Goal: Task Accomplishment & Management: Manage account settings

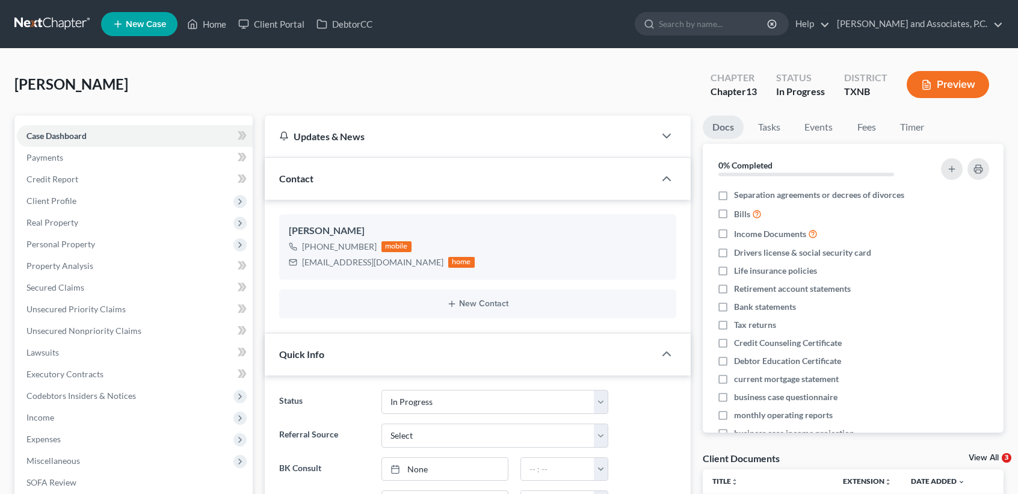
select select "7"
select select "0"
click at [34, 69] on div "Winstel, Teresa Upgraded Chapter Chapter 13 Status In Progress District TXNB Pr…" at bounding box center [509, 89] width 990 height 52
click at [206, 27] on link "Home" at bounding box center [206, 24] width 51 height 22
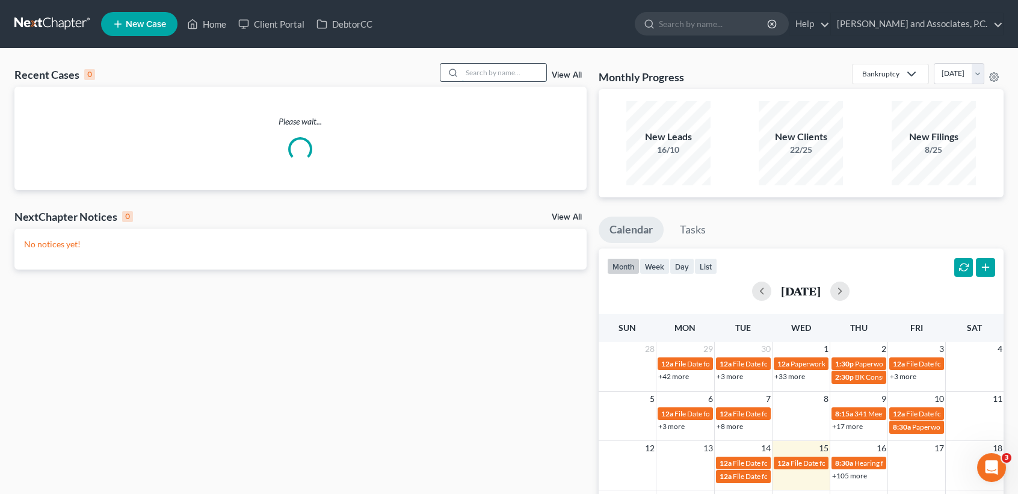
click at [527, 78] on input "search" at bounding box center [504, 72] width 84 height 17
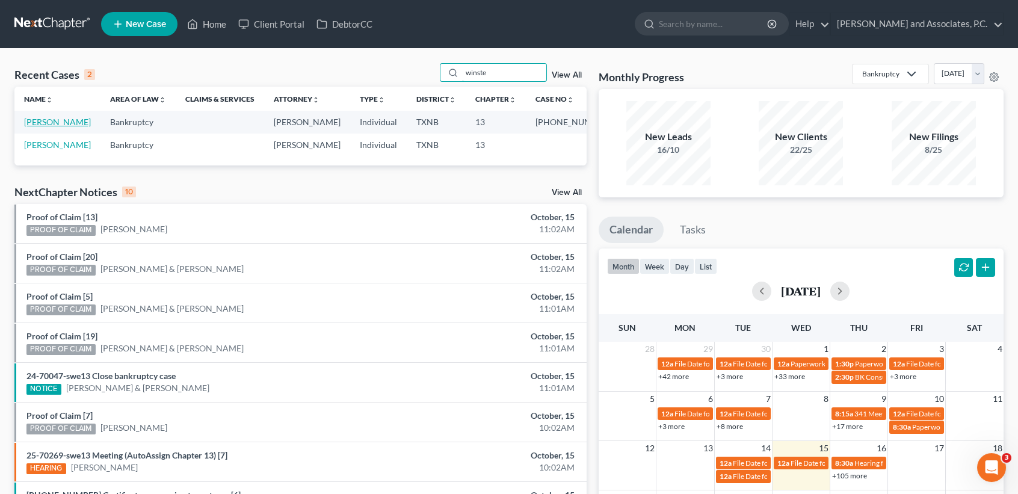
type input "winste"
click at [39, 127] on link "[PERSON_NAME]" at bounding box center [57, 122] width 67 height 10
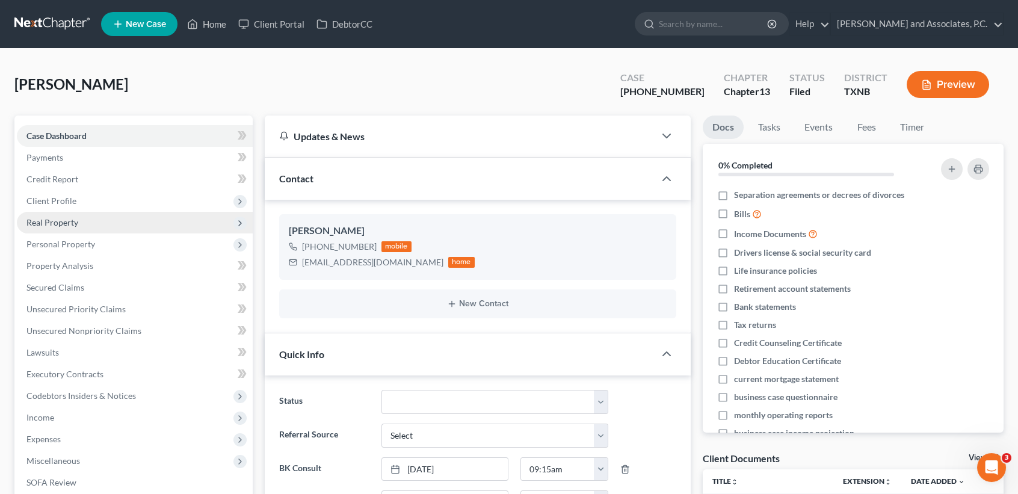
click at [72, 222] on span "Real Property" at bounding box center [52, 222] width 52 height 10
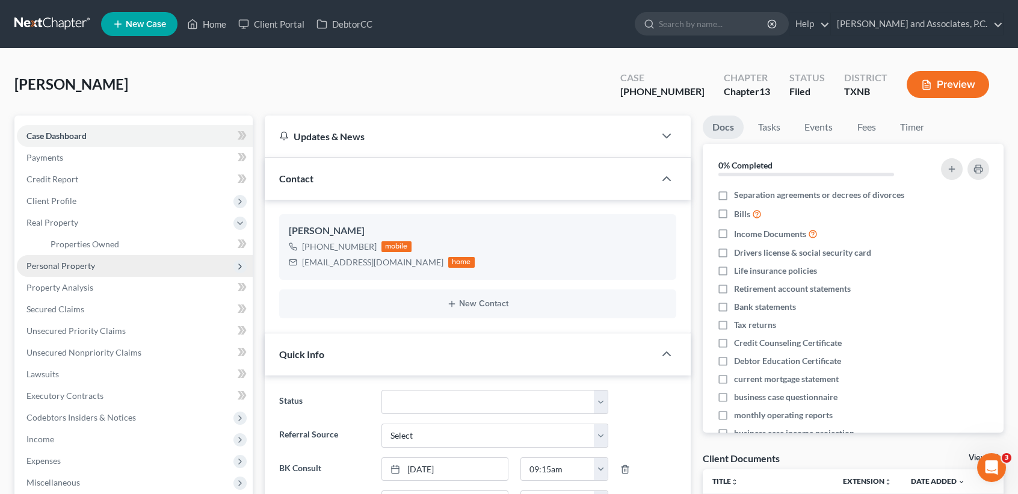
click at [75, 268] on span "Personal Property" at bounding box center [60, 266] width 69 height 10
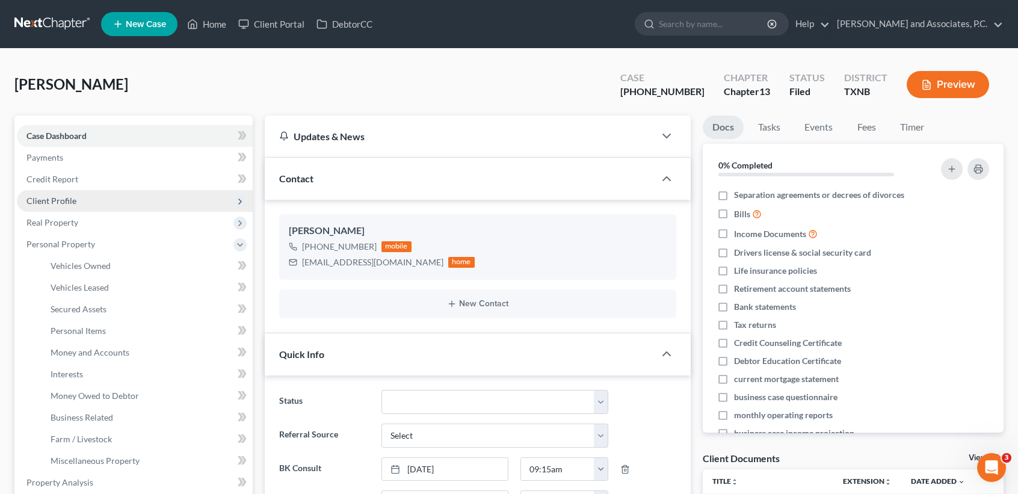
click at [66, 199] on span "Client Profile" at bounding box center [51, 201] width 50 height 10
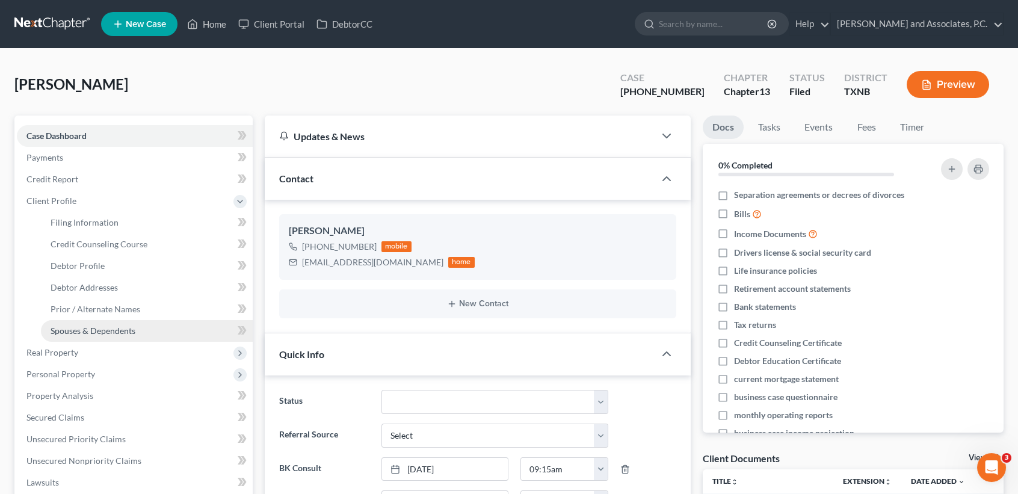
click at [93, 326] on span "Spouses & Dependents" at bounding box center [93, 331] width 85 height 10
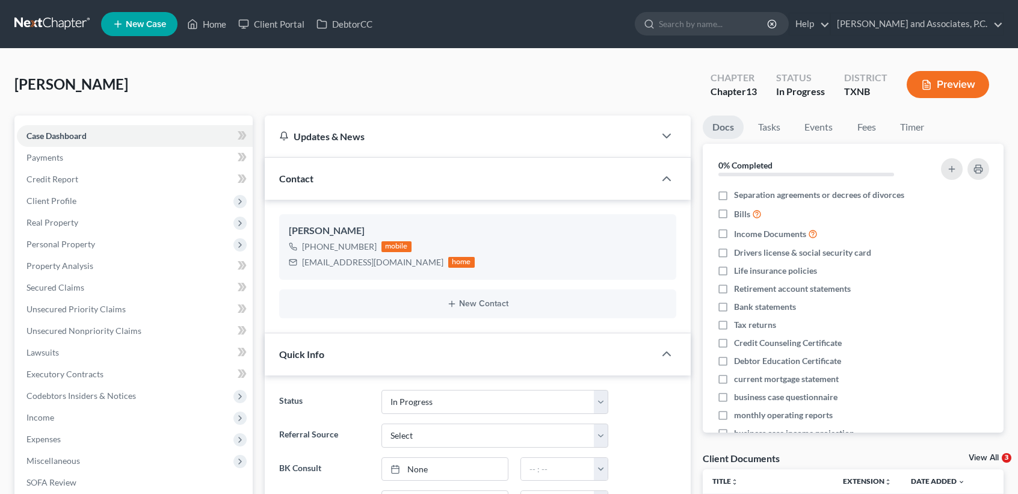
select select "7"
select select "0"
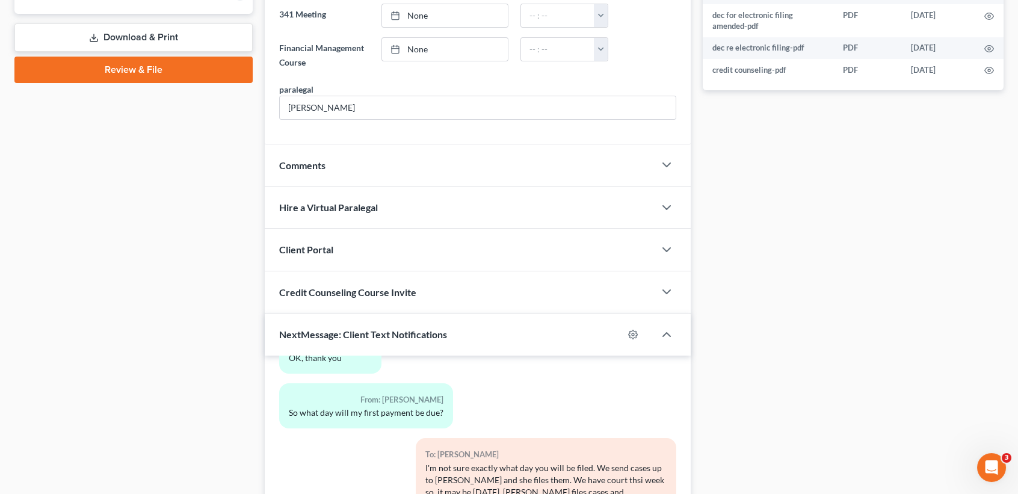
scroll to position [729, 0]
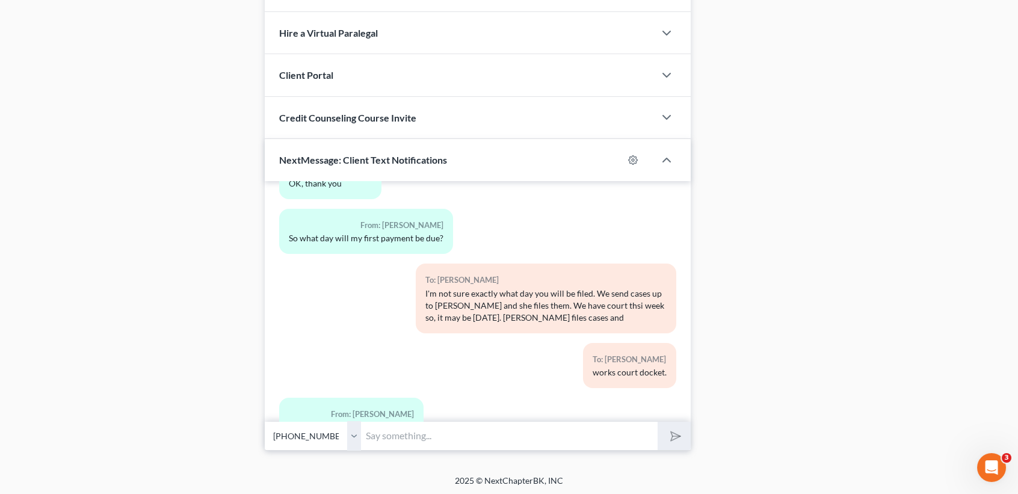
click at [486, 439] on input "text" at bounding box center [509, 435] width 297 height 29
type input "on the proof of claim fron conns; there is lots more listed. Queen bed, headboa…"
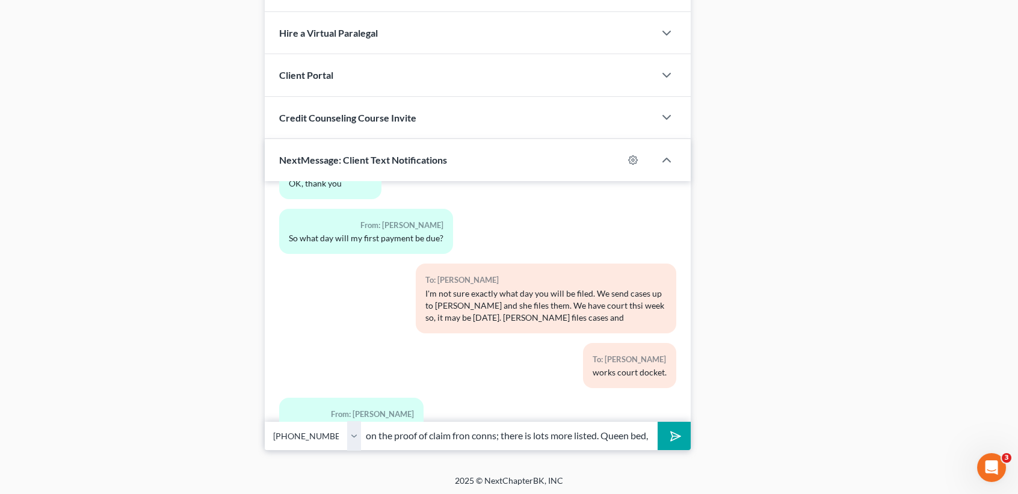
drag, startPoint x: 474, startPoint y: 429, endPoint x: 603, endPoint y: 429, distance: 128.8
click at [592, 435] on input "on the proof of claim fron conns; there is lots more listed. Queen bed, headboa…" at bounding box center [509, 435] width 297 height 29
click at [628, 429] on input "on the proof of claim fron conns; there is lots more listed. Queen bed, headboa…" at bounding box center [509, 435] width 297 height 29
click at [669, 433] on icon "submit" at bounding box center [673, 436] width 17 height 17
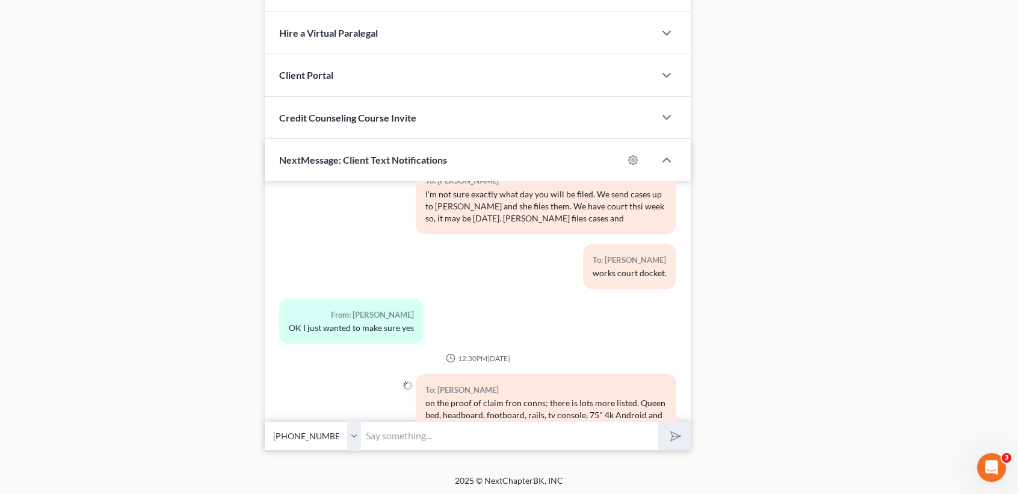
drag, startPoint x: 632, startPoint y: 444, endPoint x: 627, endPoint y: 423, distance: 21.0
click at [631, 444] on input "text" at bounding box center [509, 435] width 297 height 29
click at [501, 436] on input "4k android." at bounding box center [509, 435] width 297 height 29
type input "4k android. Want to surrender all of that correct? The whole claim."
click at [658, 422] on button "submit" at bounding box center [674, 436] width 33 height 28
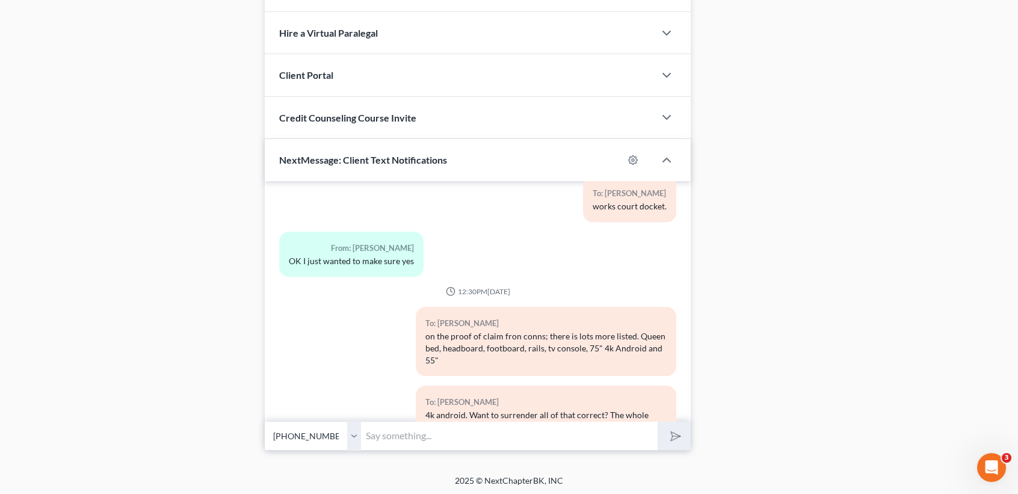
scroll to position [6130, 0]
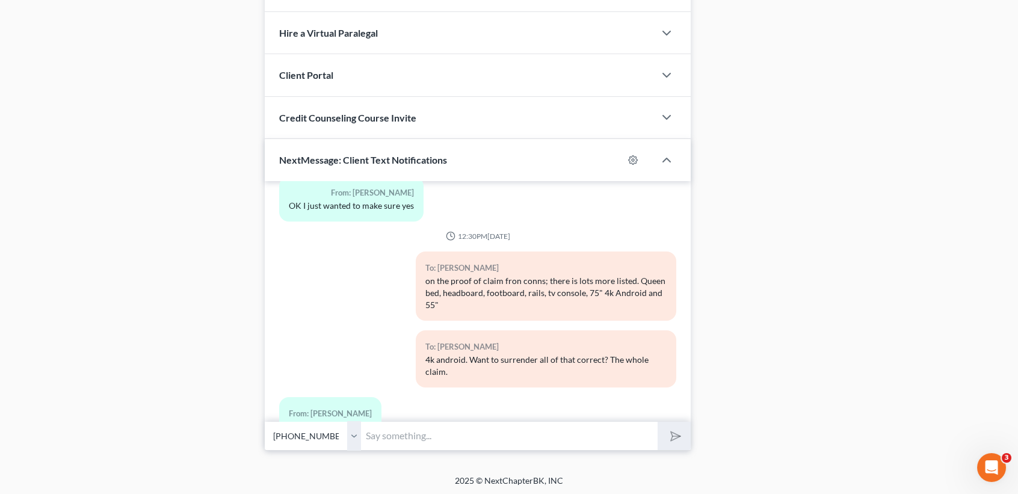
drag, startPoint x: 460, startPoint y: 436, endPoint x: 472, endPoint y: 434, distance: 12.3
click at [460, 436] on input "text" at bounding box center [509, 435] width 297 height 29
type input "The 2024 Tiguan on your insurance. Is your name on it?"
click at [658, 422] on button "submit" at bounding box center [674, 436] width 33 height 28
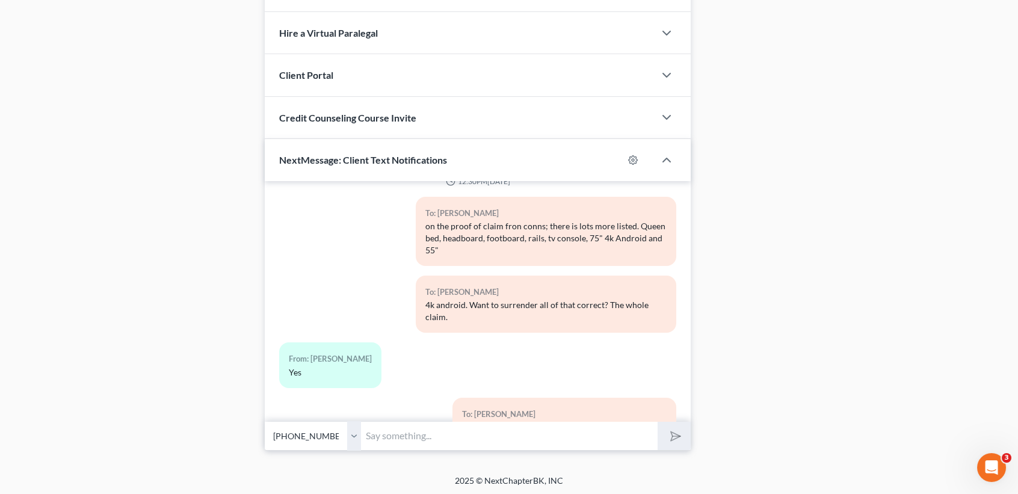
scroll to position [6307, 0]
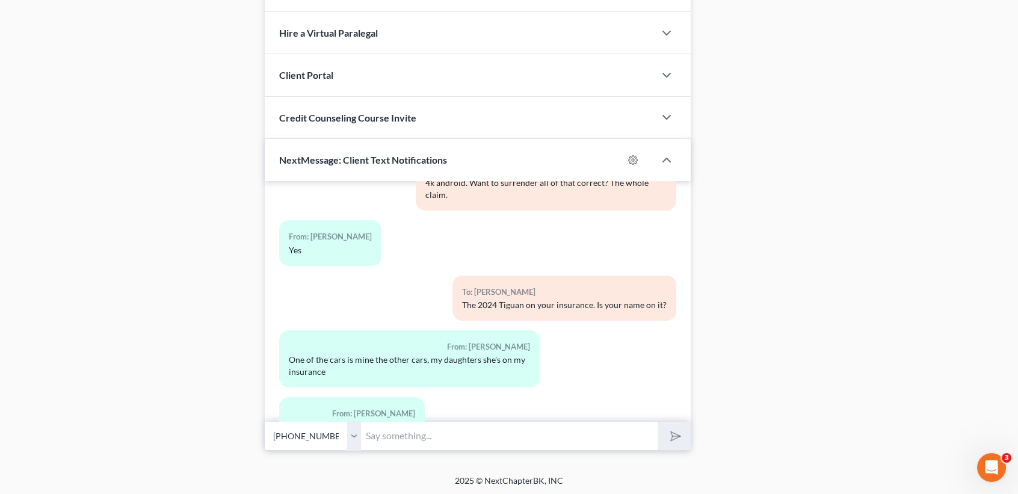
click at [458, 435] on input "text" at bounding box center [509, 435] width 297 height 29
click at [444, 425] on input "text" at bounding box center [509, 435] width 297 height 29
type input "And your name isnt on it at all?"
click at [658, 422] on button "submit" at bounding box center [674, 436] width 33 height 28
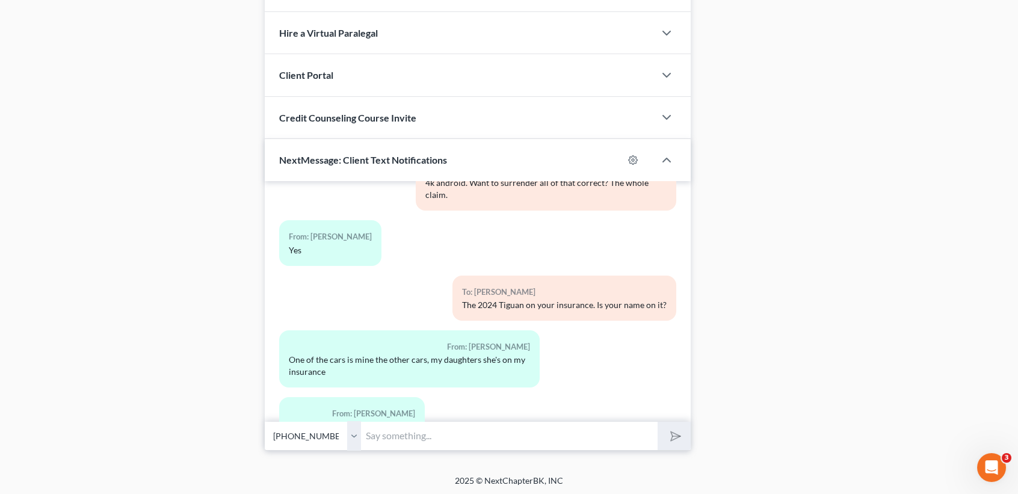
scroll to position [6362, 0]
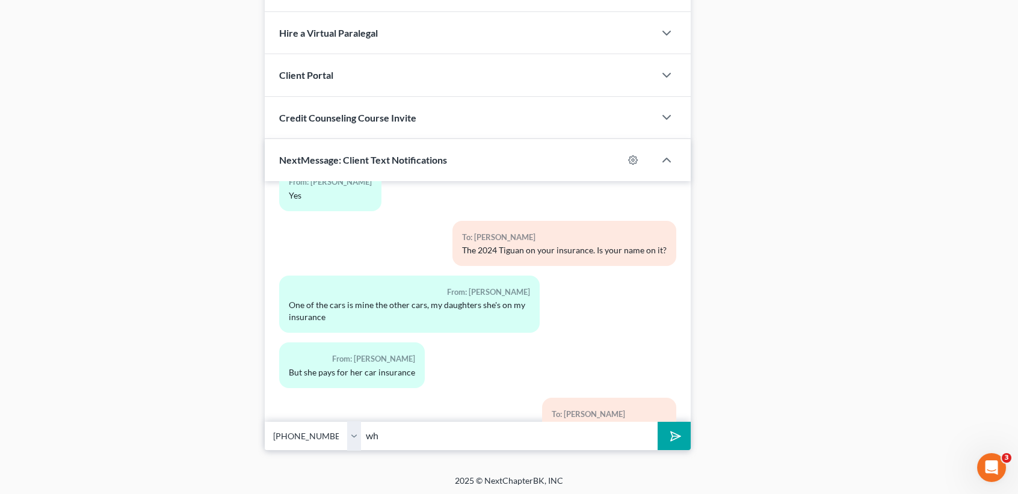
type input "w"
type input "can you tell me why your last case dismissed?"
click at [658, 422] on button "submit" at bounding box center [674, 436] width 33 height 28
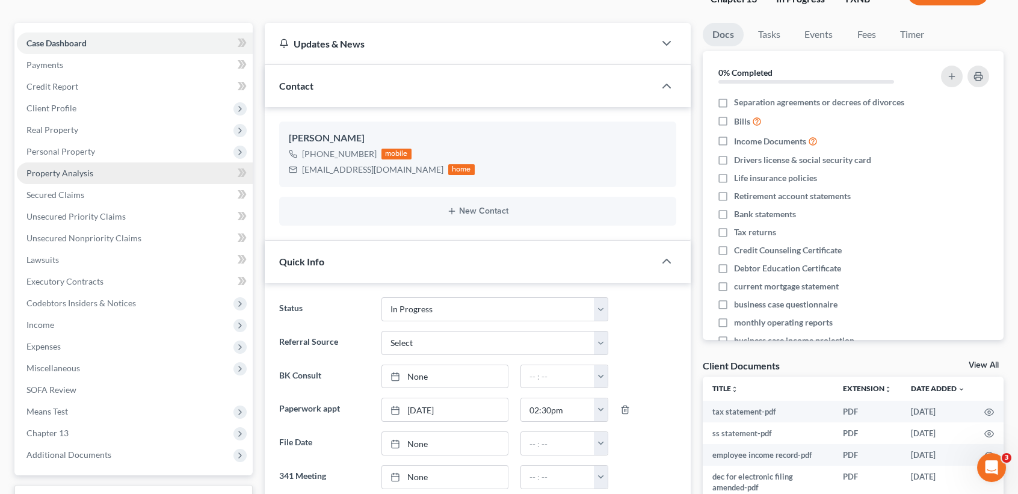
scroll to position [0, 0]
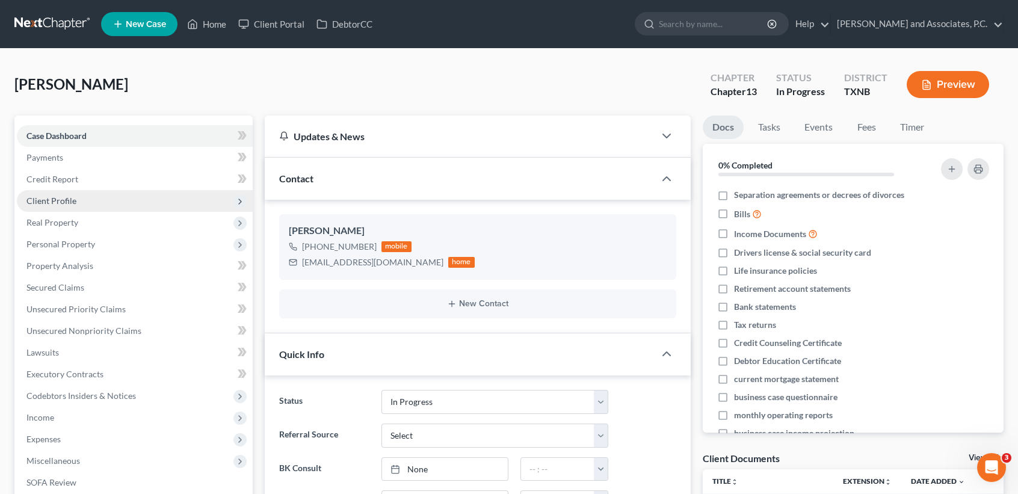
click at [52, 208] on span "Client Profile" at bounding box center [135, 201] width 236 height 22
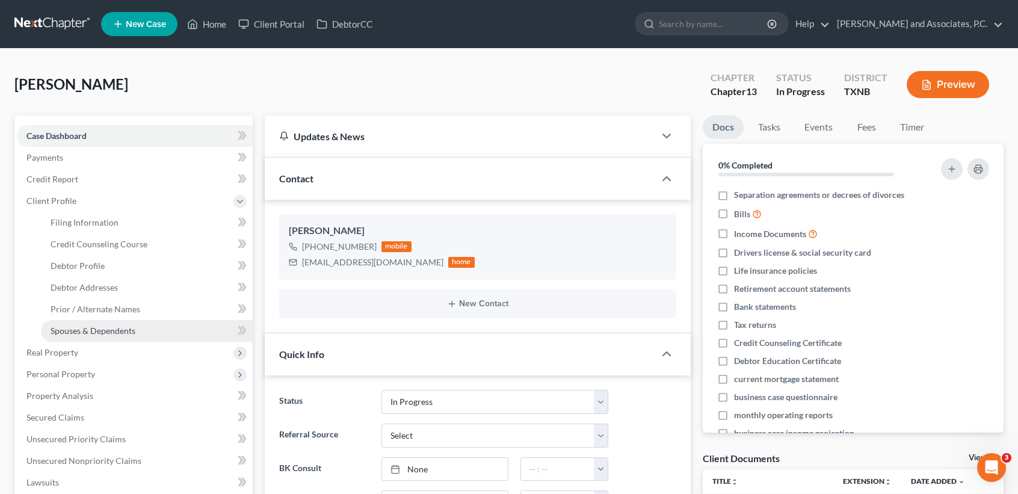
click at [80, 328] on span "Spouses & Dependents" at bounding box center [93, 331] width 85 height 10
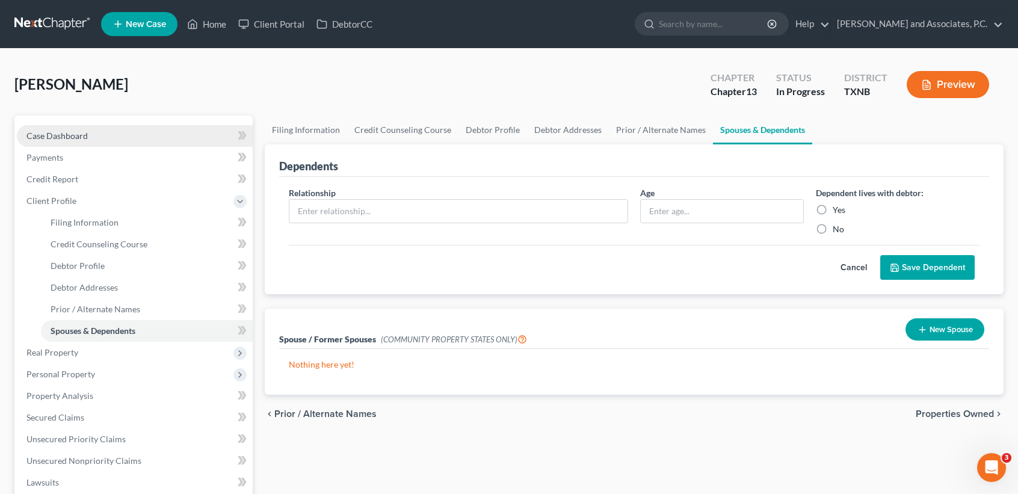
click at [61, 134] on span "Case Dashboard" at bounding box center [56, 136] width 61 height 10
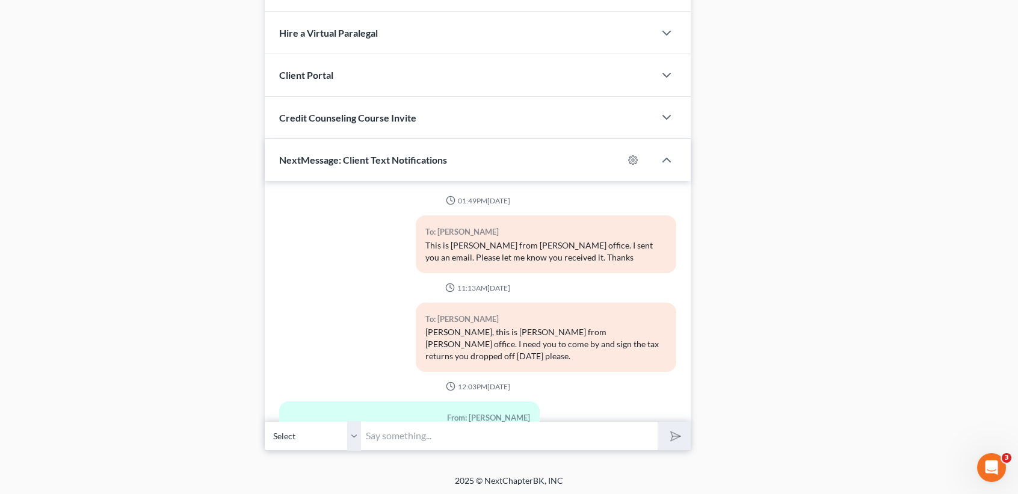
scroll to position [6417, 0]
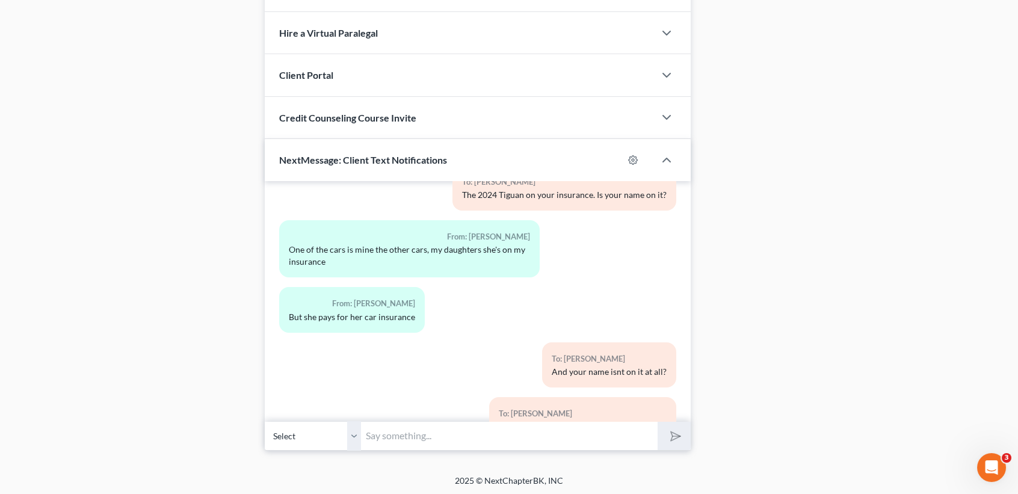
click at [463, 431] on input "text" at bounding box center [509, 435] width 297 height 29
type input "Needing these last few things answered before we can file the case,"
click at [658, 422] on button "submit" at bounding box center [674, 436] width 33 height 28
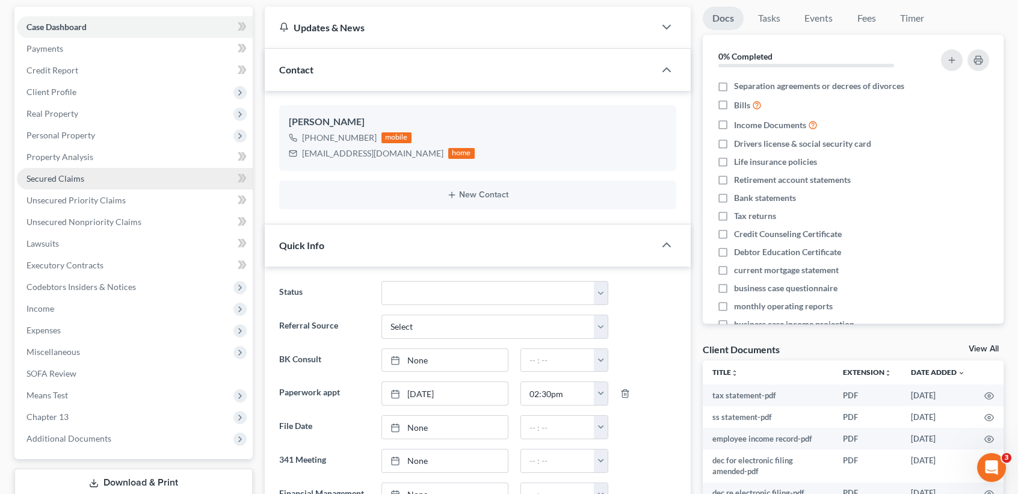
scroll to position [0, 0]
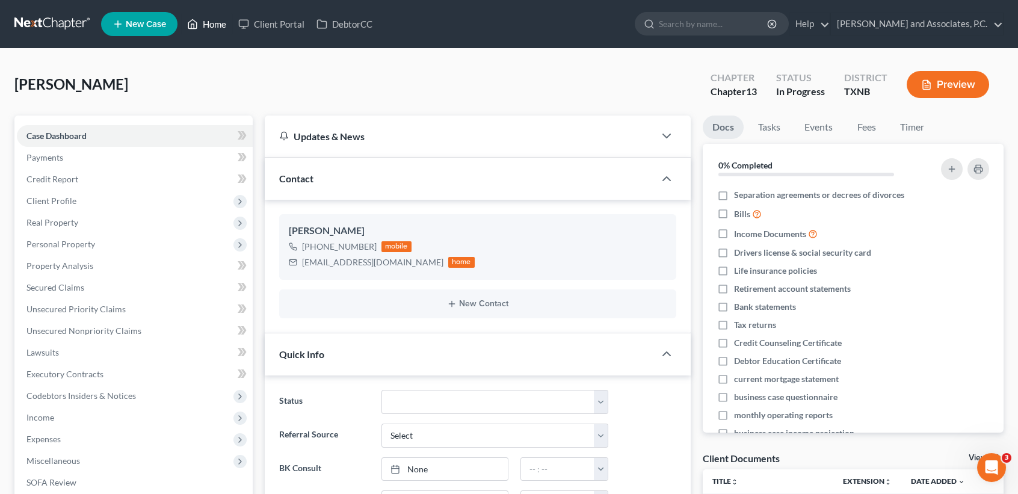
click at [198, 22] on icon at bounding box center [192, 24] width 11 height 14
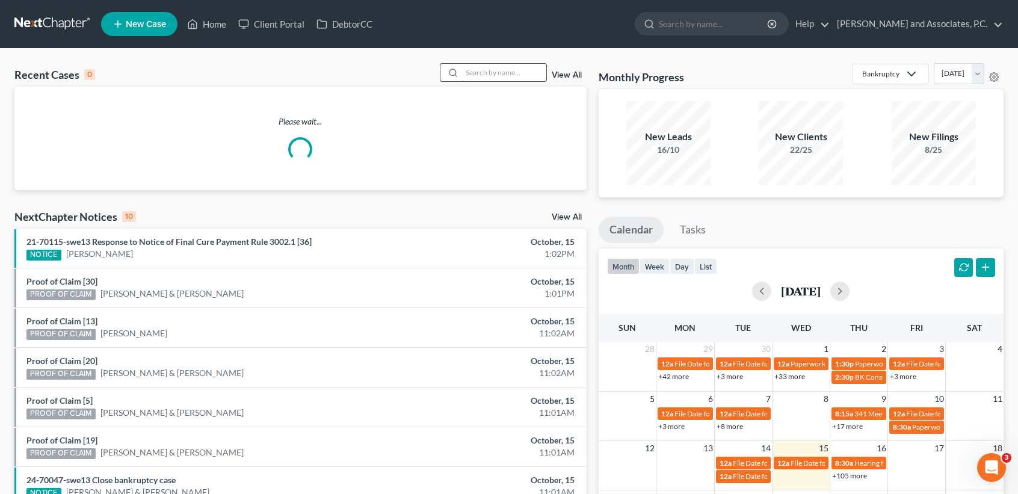
click at [502, 70] on input "search" at bounding box center [504, 72] width 84 height 17
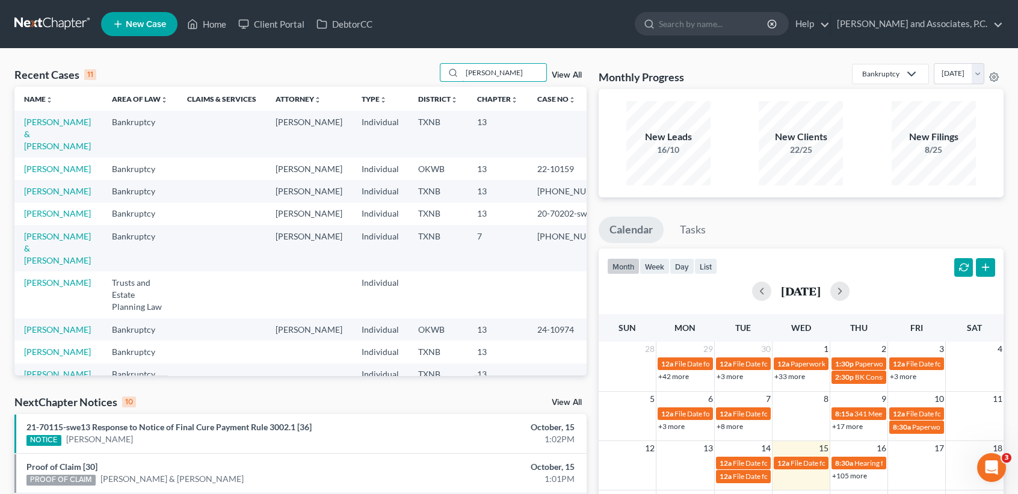
type input "[PERSON_NAME]"
click at [33, 140] on link "[PERSON_NAME] & [PERSON_NAME]" at bounding box center [57, 134] width 67 height 34
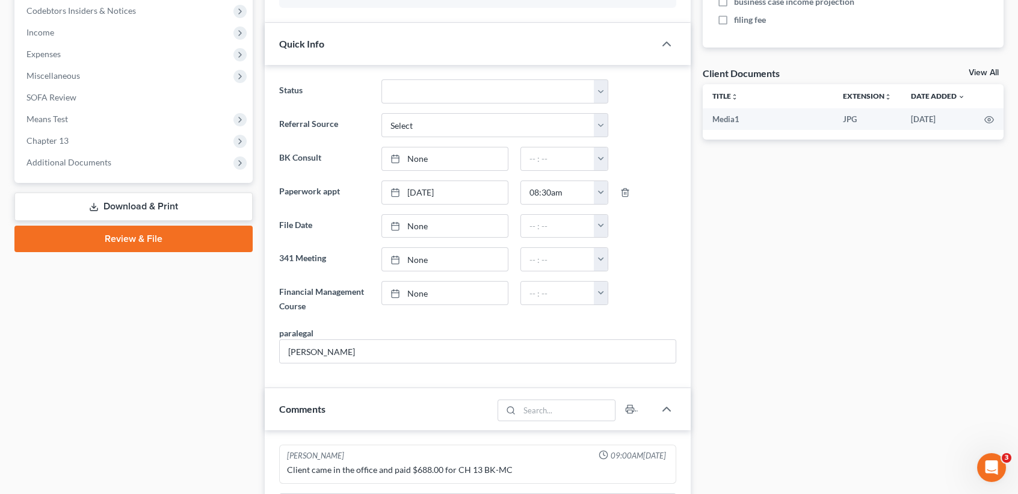
scroll to position [238, 0]
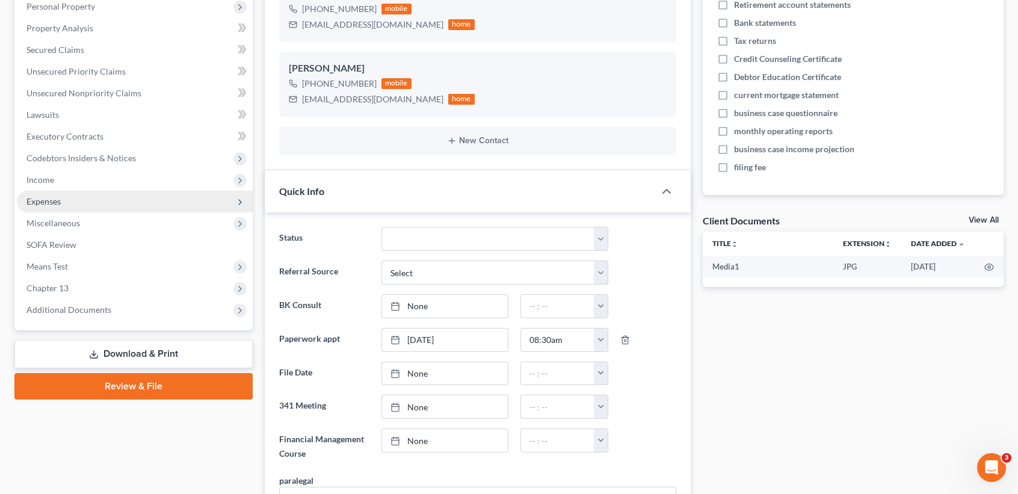
click at [78, 207] on span "Expenses" at bounding box center [135, 202] width 236 height 22
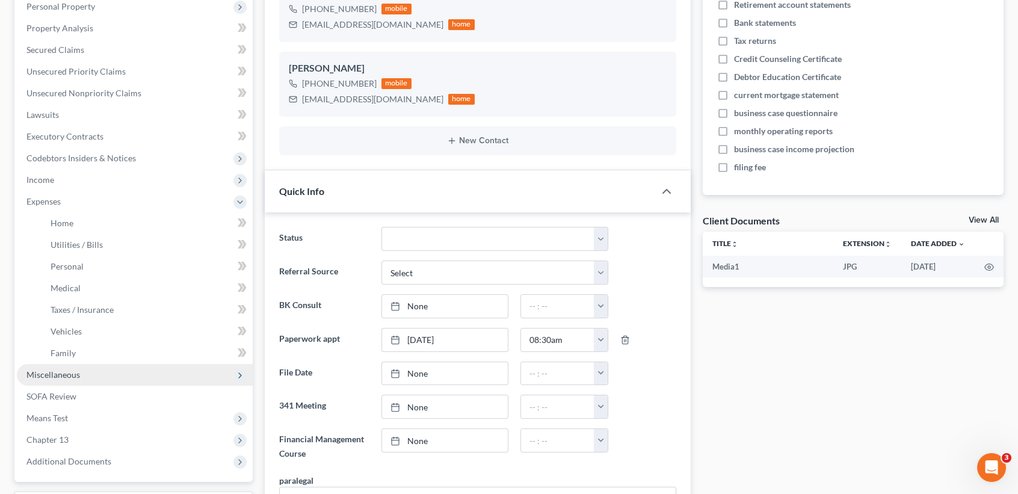
click at [120, 381] on span "Miscellaneous" at bounding box center [135, 375] width 236 height 22
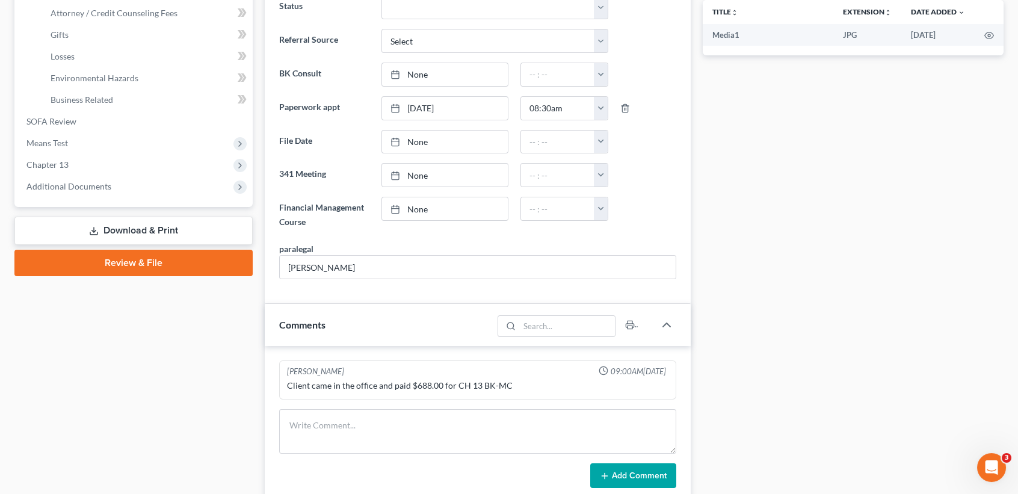
scroll to position [482, 0]
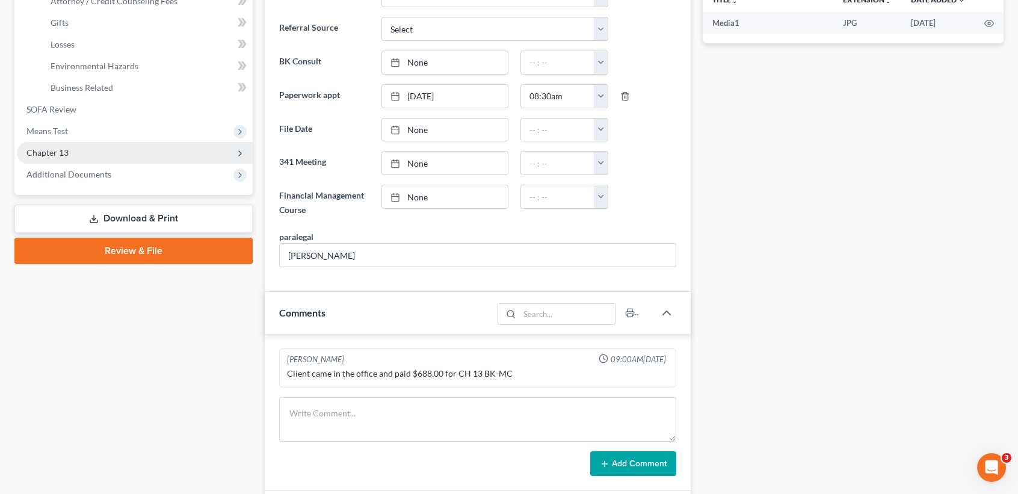
click at [90, 156] on span "Chapter 13" at bounding box center [135, 153] width 236 height 22
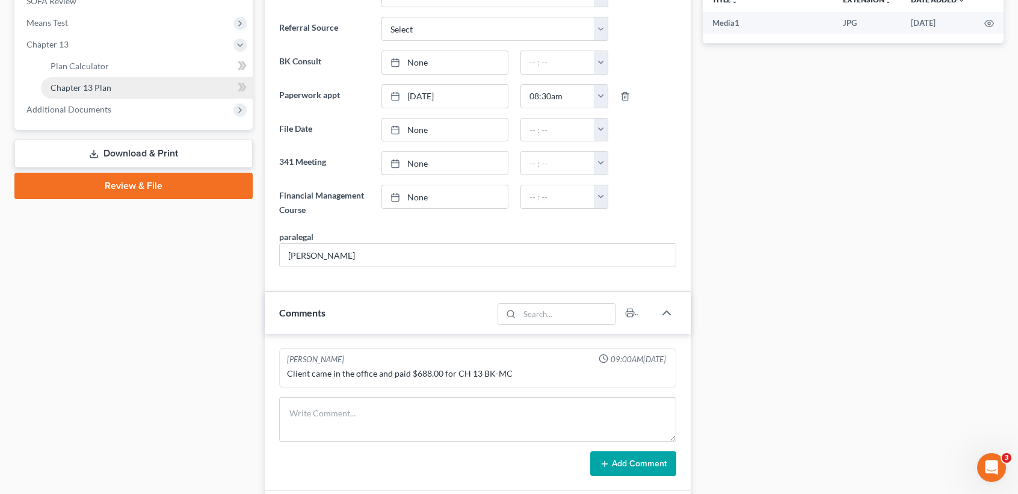
click at [141, 77] on link "Chapter 13 Plan" at bounding box center [147, 88] width 212 height 22
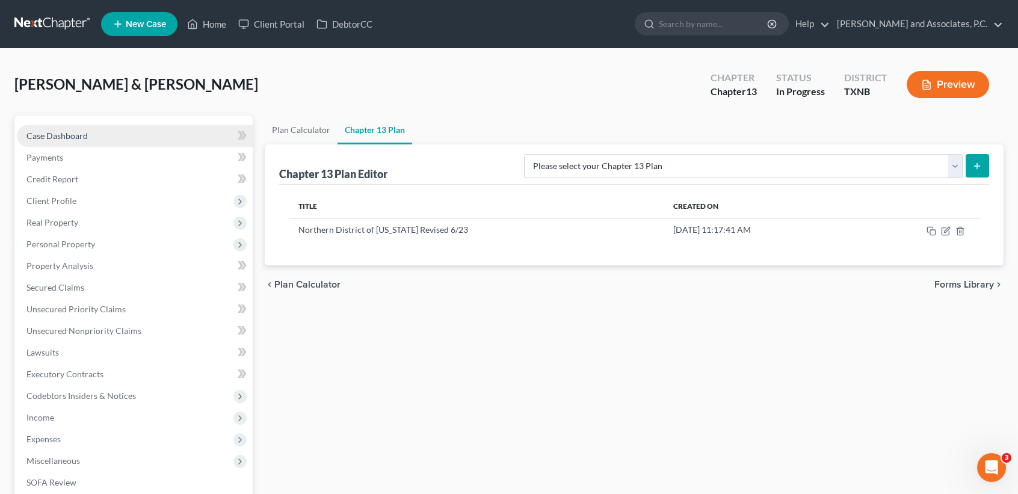
click at [43, 138] on span "Case Dashboard" at bounding box center [56, 136] width 61 height 10
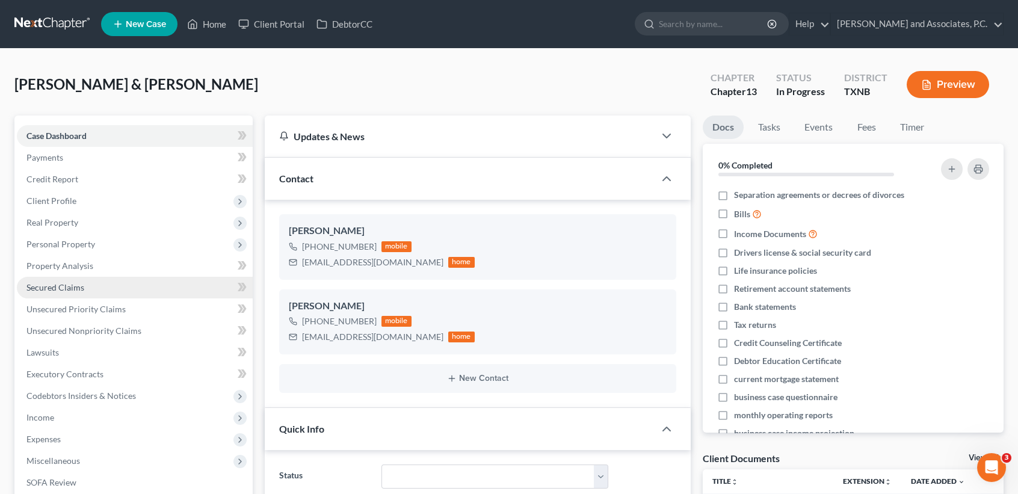
scroll to position [773, 0]
click at [212, 31] on link "Home" at bounding box center [206, 24] width 51 height 22
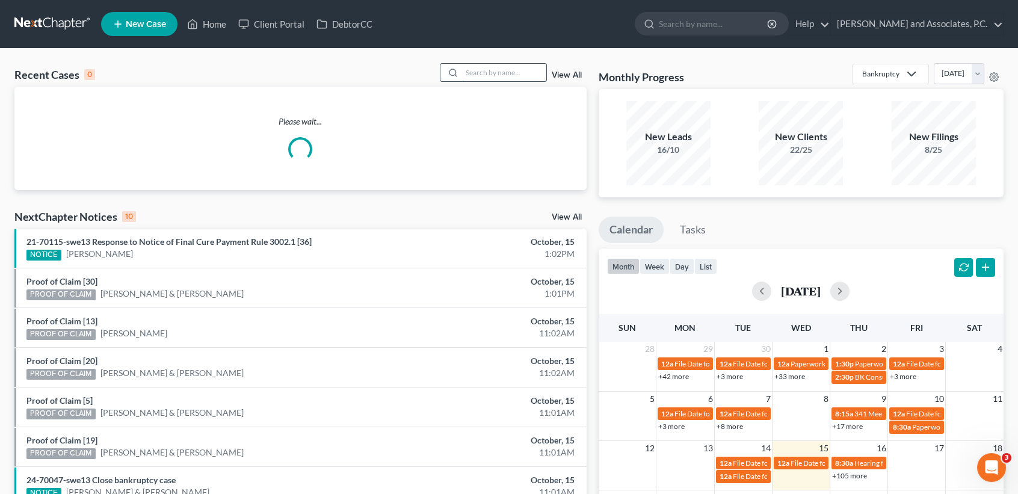
click at [520, 70] on input "search" at bounding box center [504, 72] width 84 height 17
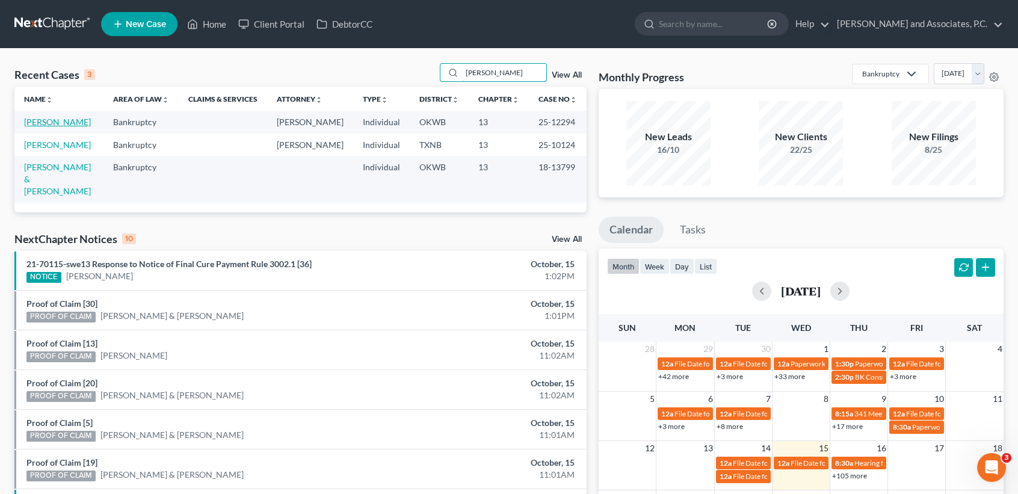
type input "[PERSON_NAME]"
click at [48, 123] on link "[PERSON_NAME]" at bounding box center [57, 122] width 67 height 10
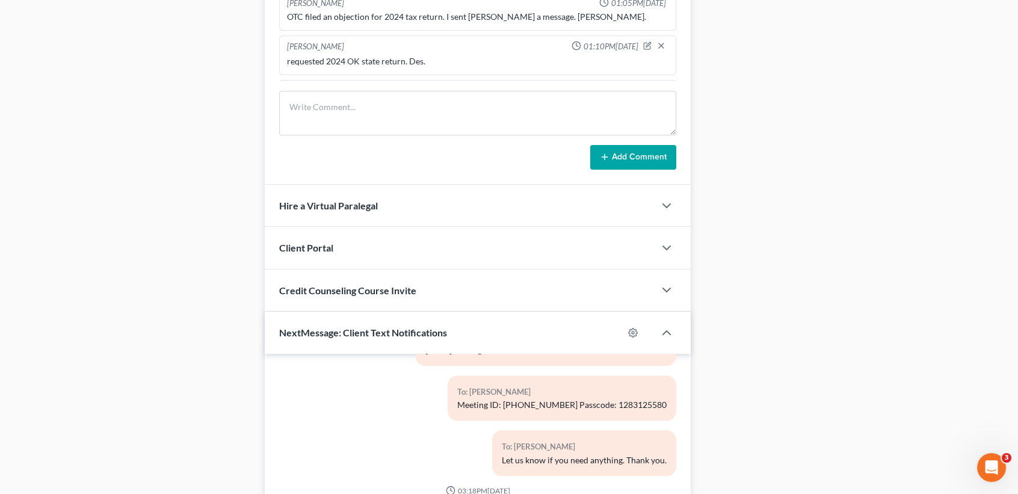
scroll to position [997, 0]
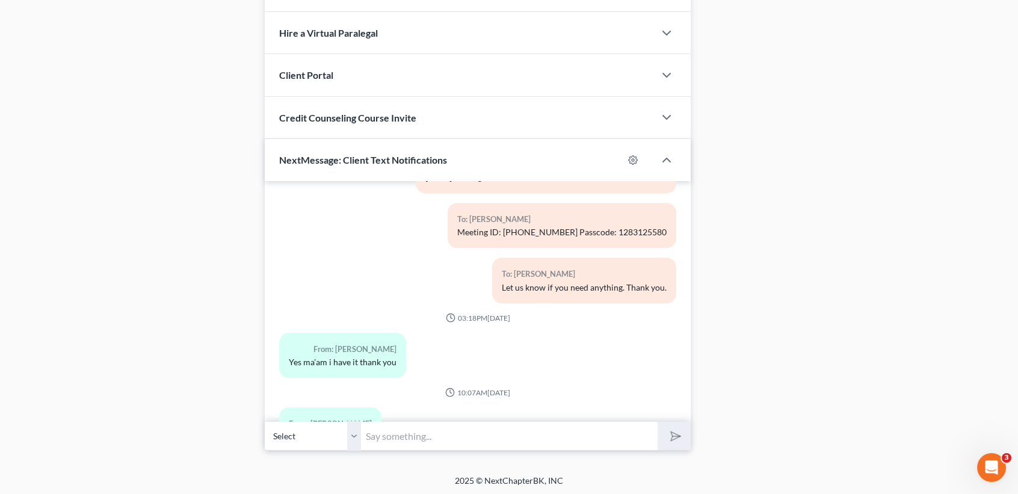
click at [503, 444] on input "text" at bounding box center [509, 435] width 297 height 29
type input "D"
click at [616, 437] on input "text" at bounding box center [509, 435] width 297 height 29
click at [498, 439] on input "text" at bounding box center [509, 435] width 297 height 29
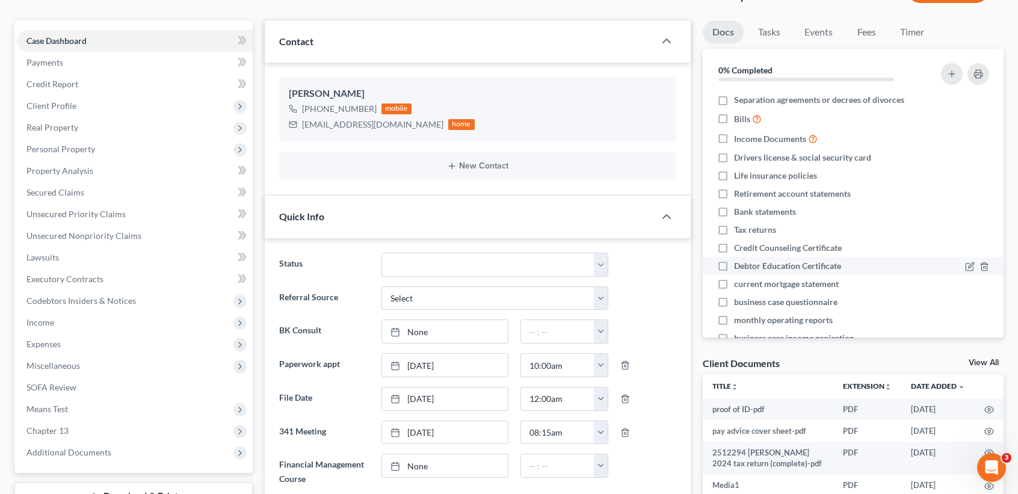
scroll to position [0, 0]
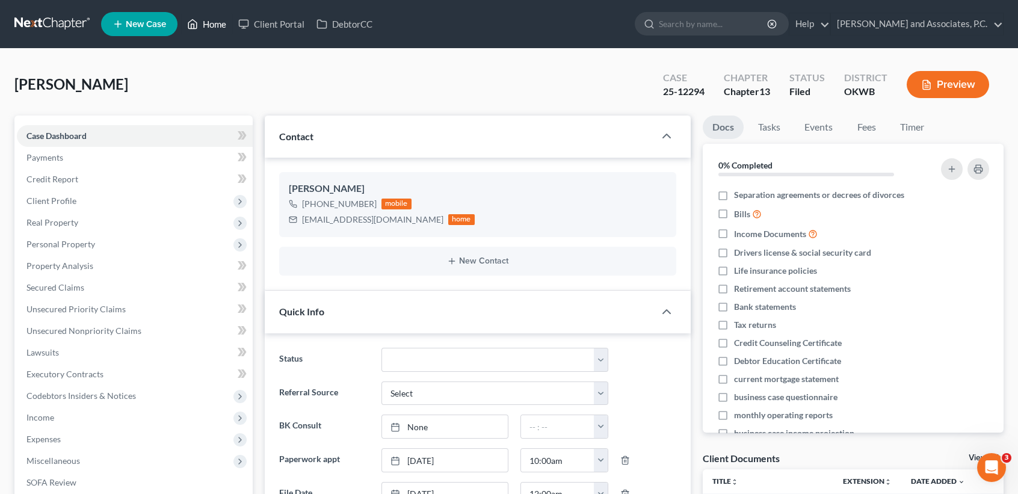
click at [207, 20] on link "Home" at bounding box center [206, 24] width 51 height 22
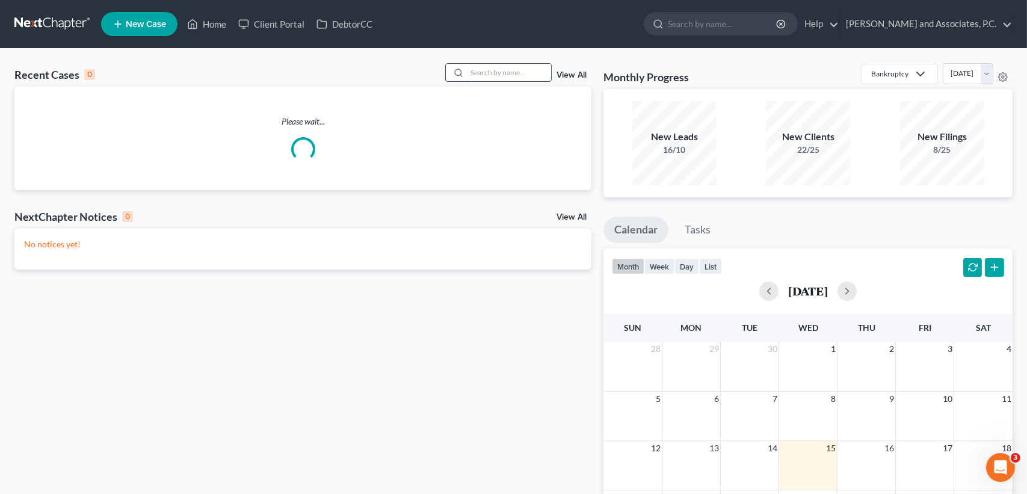
click at [504, 69] on input "search" at bounding box center [509, 72] width 84 height 17
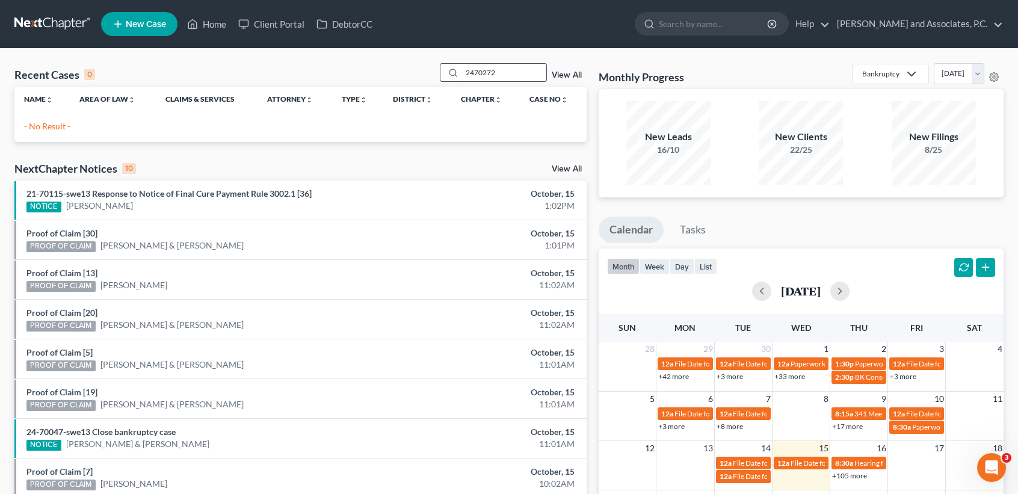
drag, startPoint x: 467, startPoint y: 73, endPoint x: 507, endPoint y: 81, distance: 41.1
click at [468, 73] on input "2470272" at bounding box center [504, 72] width 84 height 17
type input "24-70272"
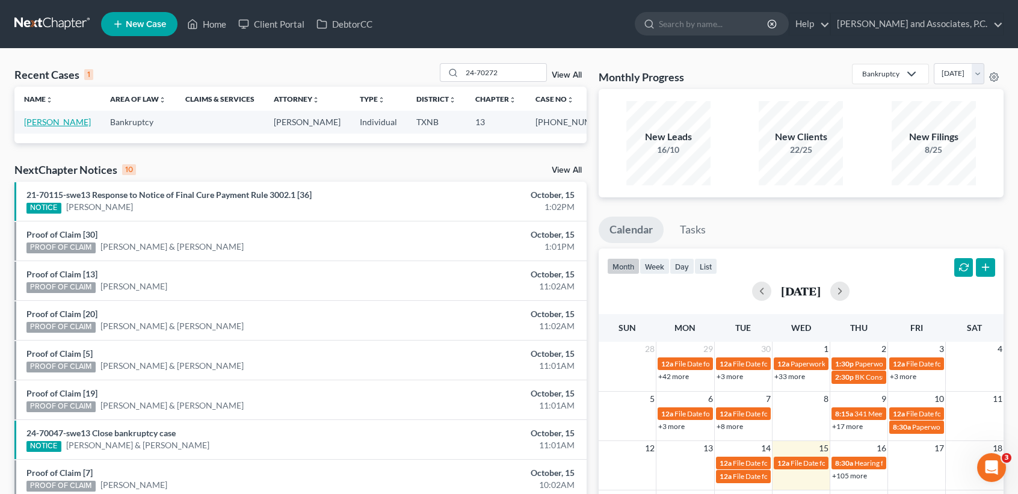
click at [38, 127] on link "[PERSON_NAME]" at bounding box center [57, 122] width 67 height 10
select select "3"
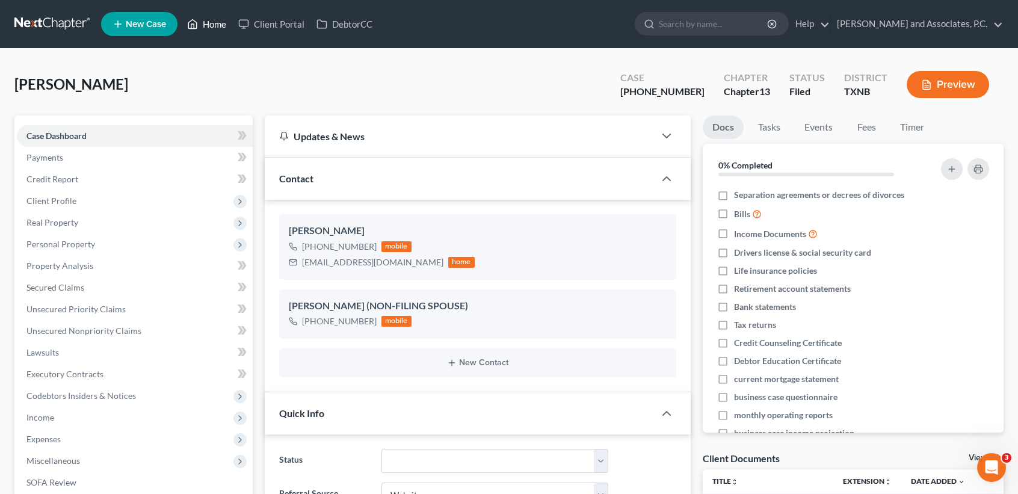
click at [196, 29] on icon at bounding box center [192, 24] width 11 height 14
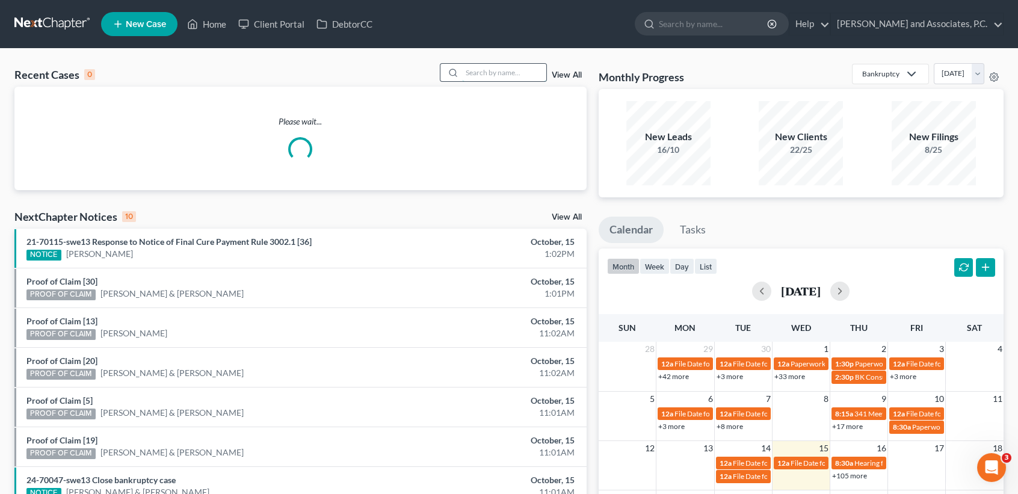
click at [524, 75] on input "search" at bounding box center [504, 72] width 84 height 17
type input "w"
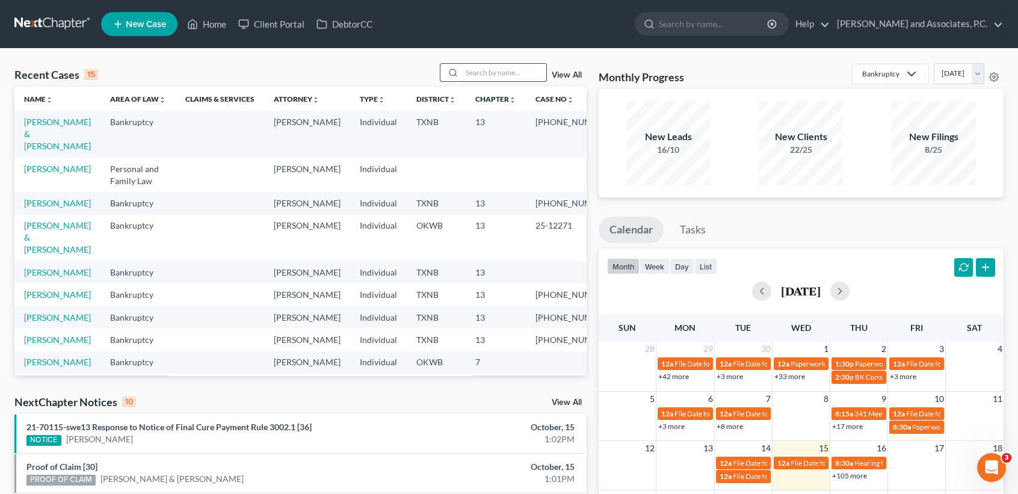
type input "i"
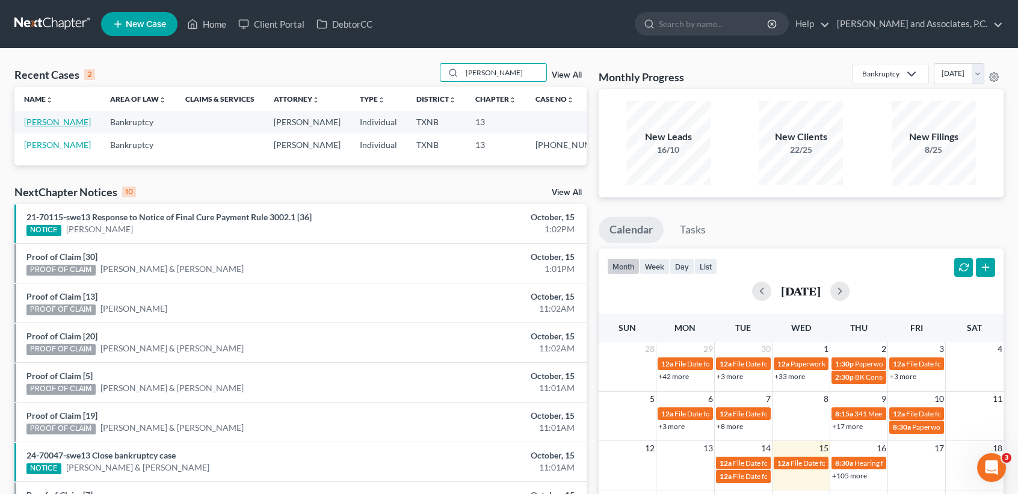
type input "[PERSON_NAME]"
click at [39, 127] on link "[PERSON_NAME]" at bounding box center [57, 122] width 67 height 10
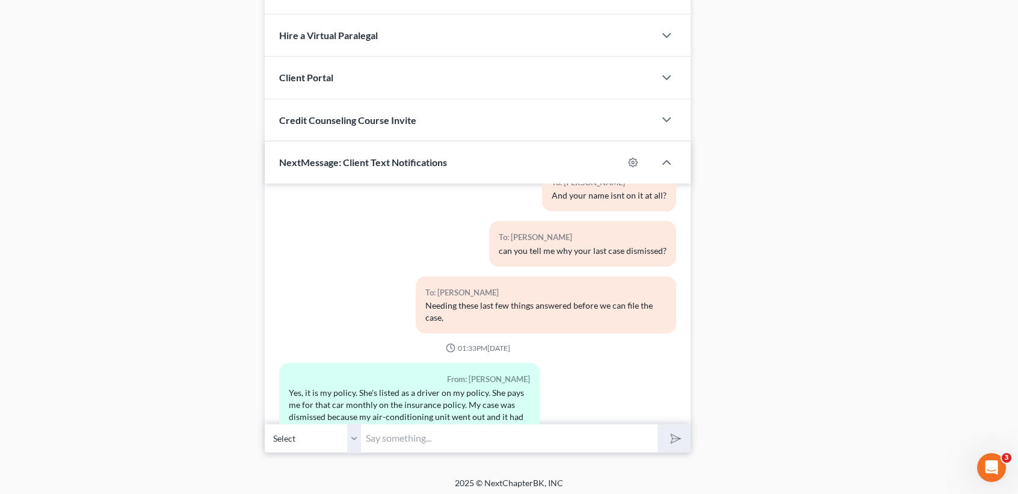
scroll to position [729, 0]
drag, startPoint x: 469, startPoint y: 429, endPoint x: 479, endPoint y: 429, distance: 9.0
click at [477, 429] on input "text" at bounding box center [509, 435] width 297 height 29
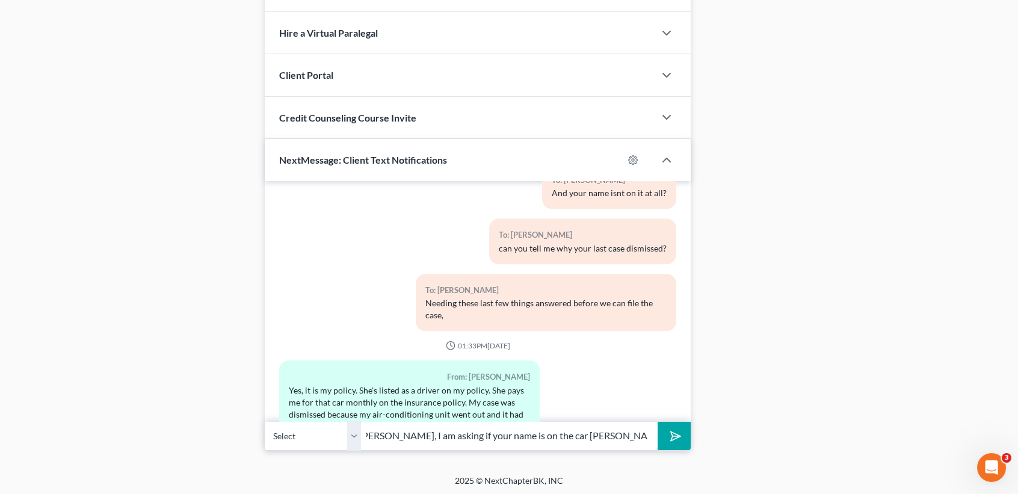
scroll to position [0, 311]
type input "Right, I know your name is on the insurance policy. Im sorry to confuse us. [PE…"
click at [681, 437] on button "submit" at bounding box center [674, 436] width 33 height 28
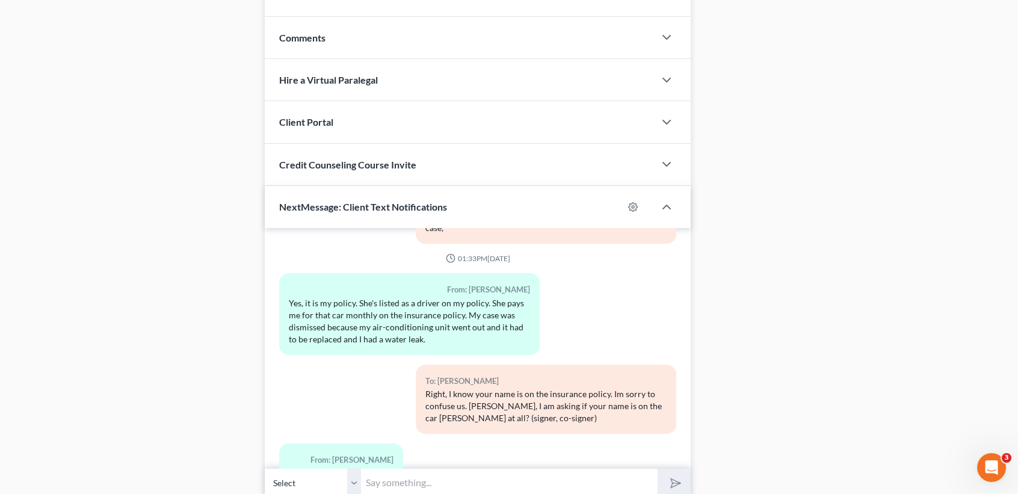
scroll to position [729, 0]
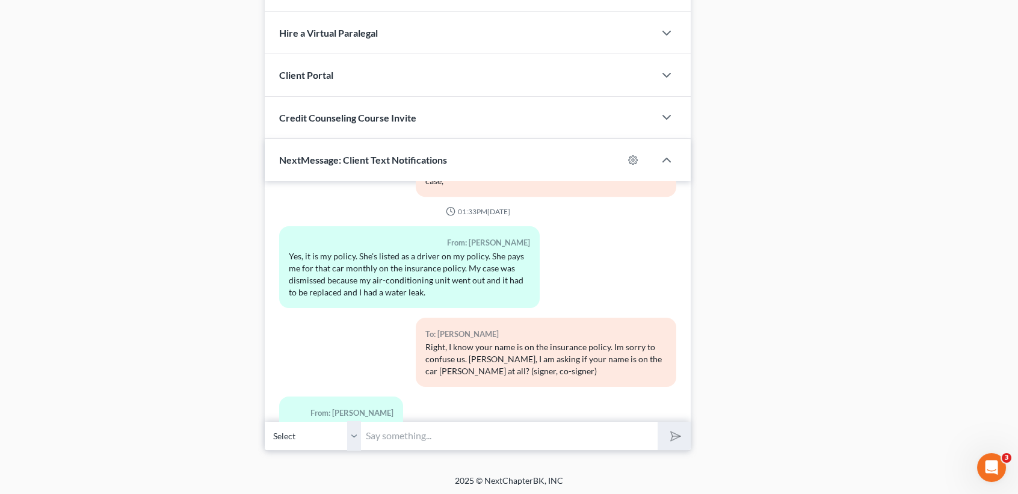
drag, startPoint x: 429, startPoint y: 427, endPoint x: 452, endPoint y: 432, distance: 24.1
click at [430, 426] on input "text" at bounding box center [509, 435] width 297 height 29
type input "Okay. Thank you. One last thing we need. Since the divorce was within the last …"
click at [658, 422] on button "submit" at bounding box center [674, 436] width 33 height 28
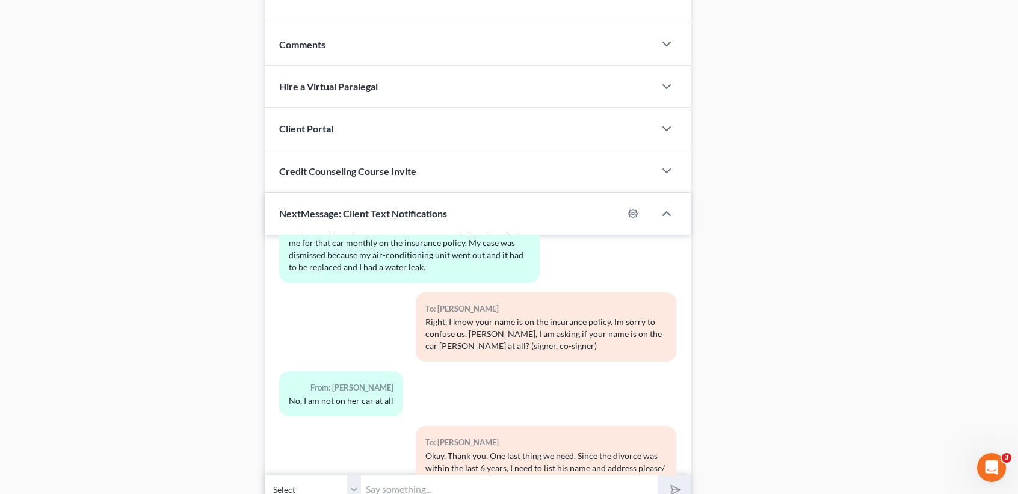
scroll to position [729, 0]
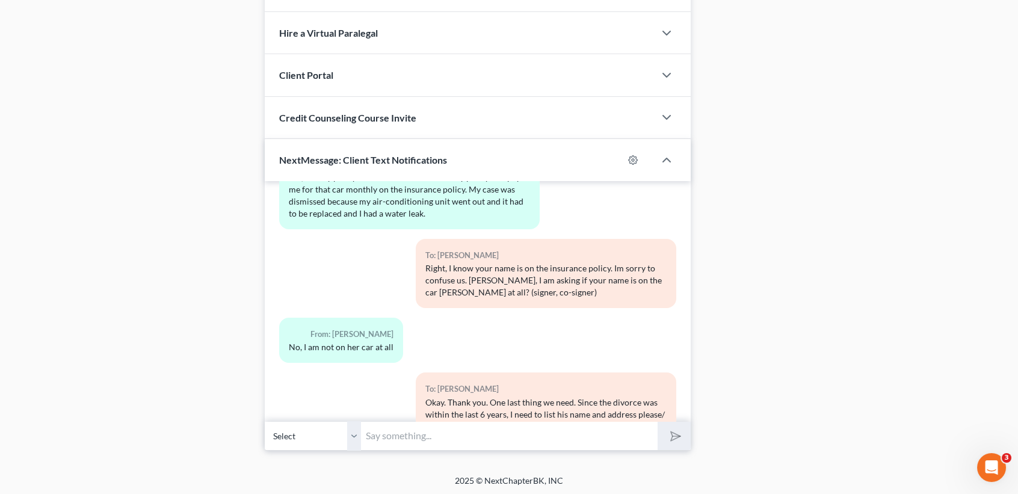
drag, startPoint x: 488, startPoint y: 430, endPoint x: 499, endPoint y: 425, distance: 12.7
click at [488, 430] on input "text" at bounding box center [509, 435] width 297 height 29
type input "N"
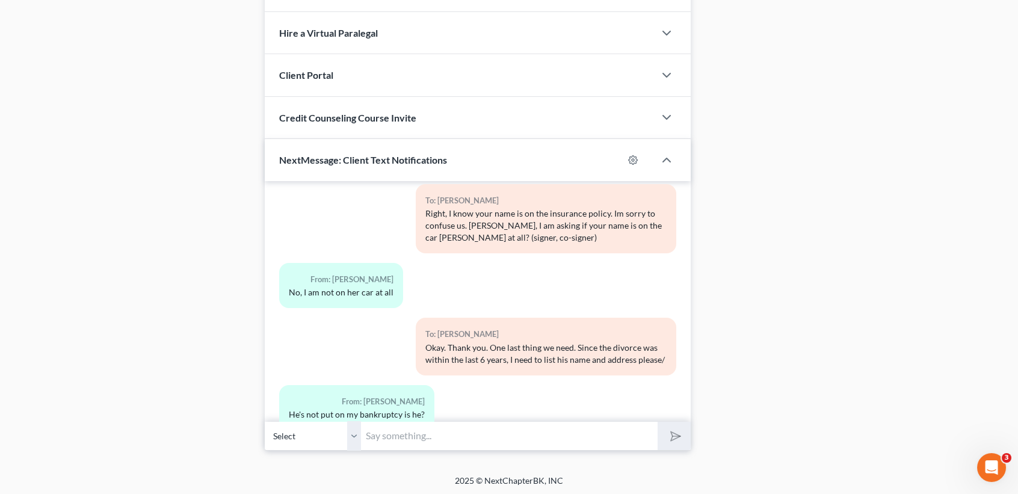
click at [584, 448] on input "text" at bounding box center [509, 435] width 297 height 29
type input "no. But since yalls divorce is within the last 6 years the court requires the i…"
click at [658, 422] on button "submit" at bounding box center [674, 436] width 33 height 28
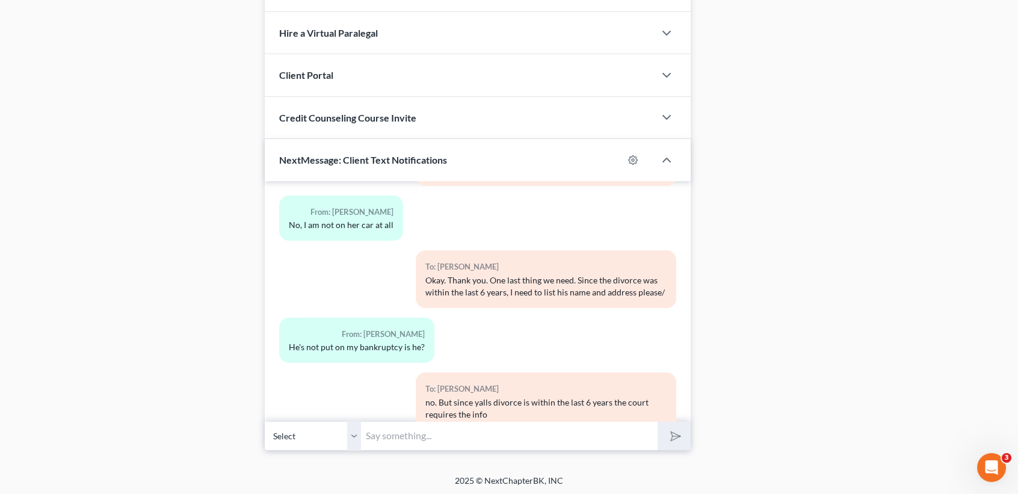
scroll to position [6986, 0]
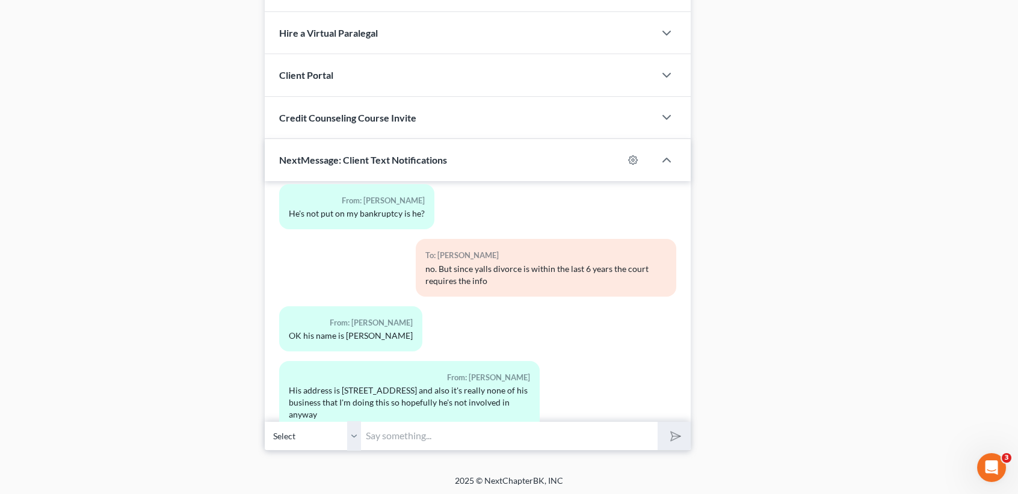
scroll to position [7120, 0]
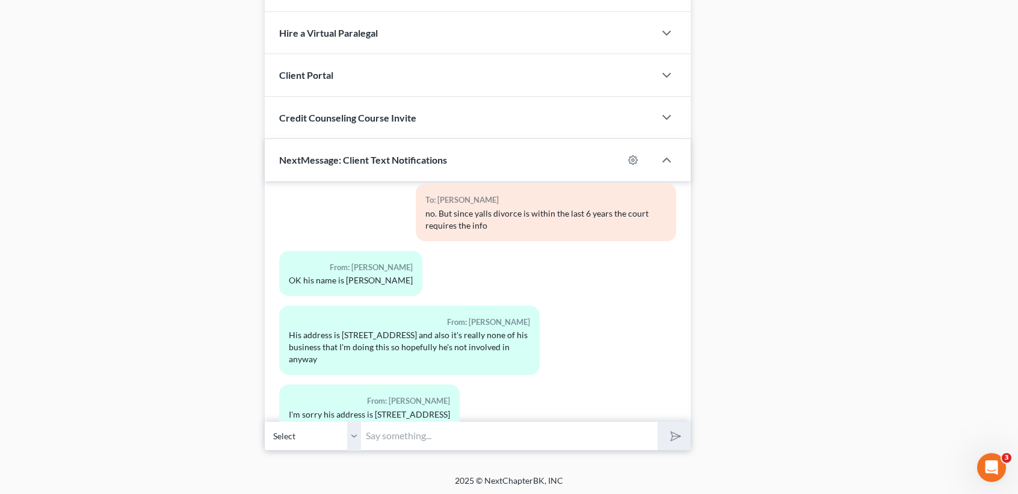
click at [374, 433] on input "text" at bounding box center [509, 435] width 297 height 29
type input "0"
type input "G"
type input "He will not be notified by us in anyway."
click at [658, 422] on button "submit" at bounding box center [674, 436] width 33 height 28
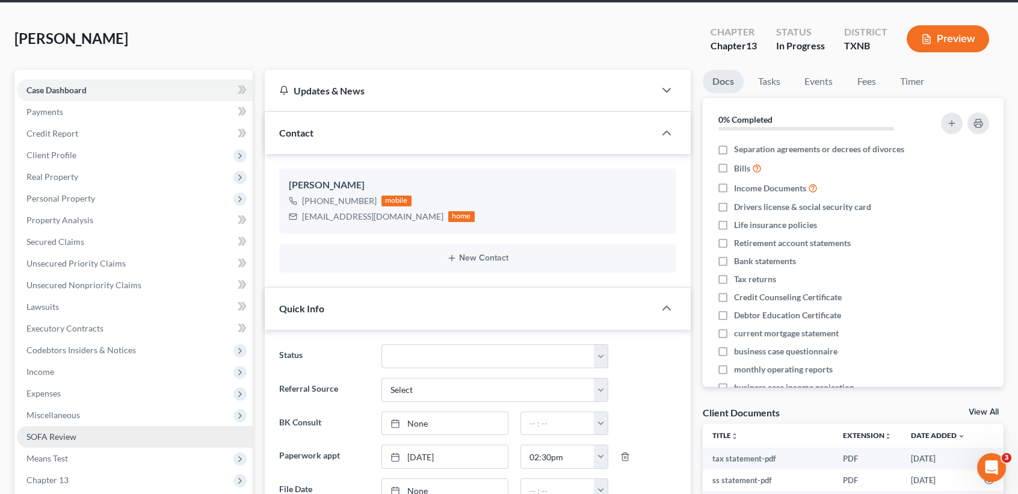
scroll to position [0, 0]
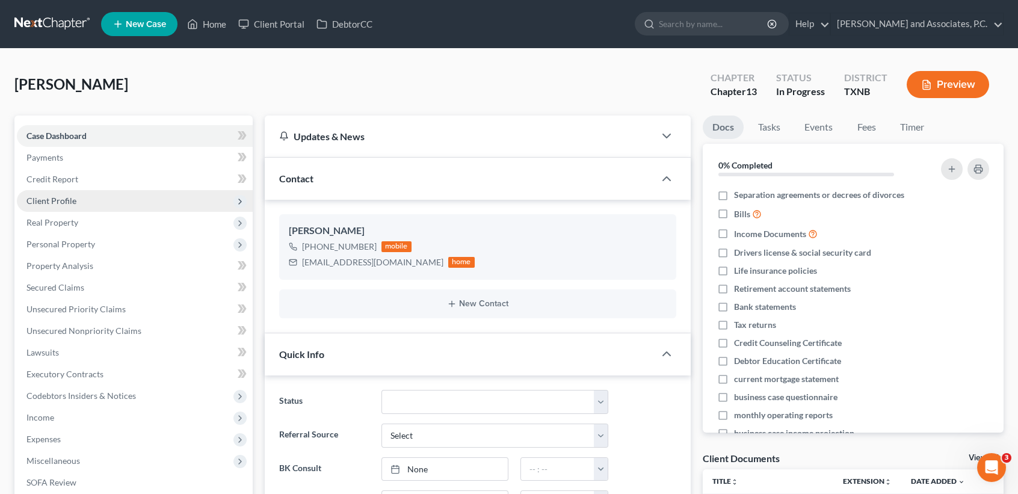
click at [72, 203] on span "Client Profile" at bounding box center [51, 201] width 50 height 10
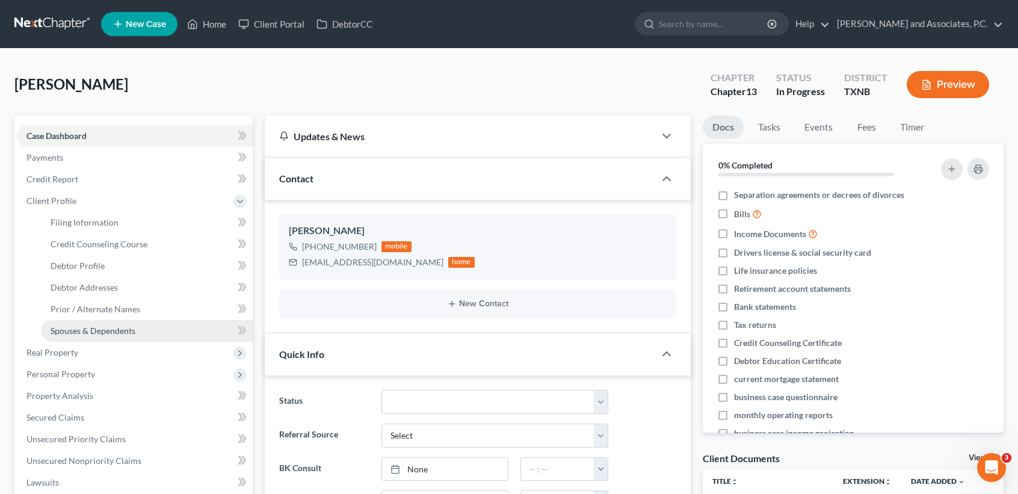
click at [102, 330] on span "Spouses & Dependents" at bounding box center [93, 331] width 85 height 10
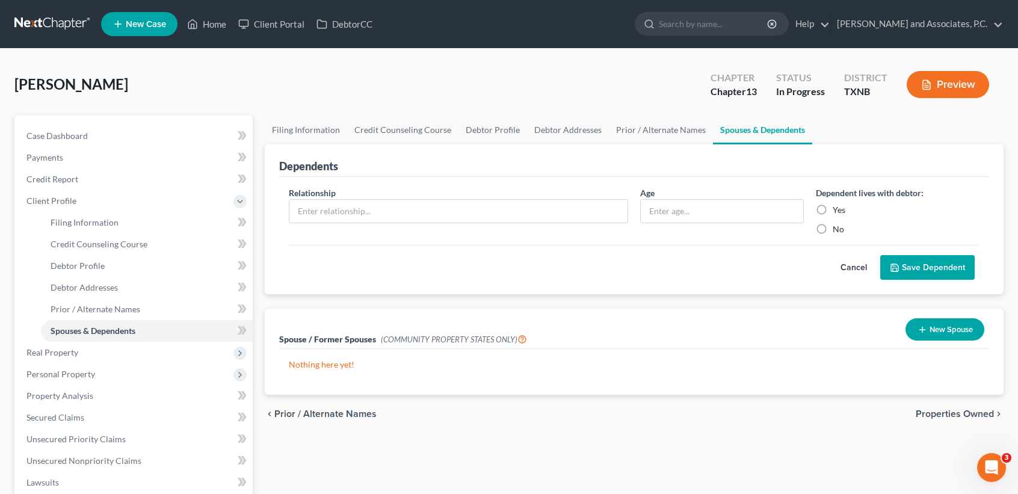
drag, startPoint x: 928, startPoint y: 333, endPoint x: 921, endPoint y: 335, distance: 6.9
click at [928, 333] on button "New Spouse" at bounding box center [945, 329] width 79 height 22
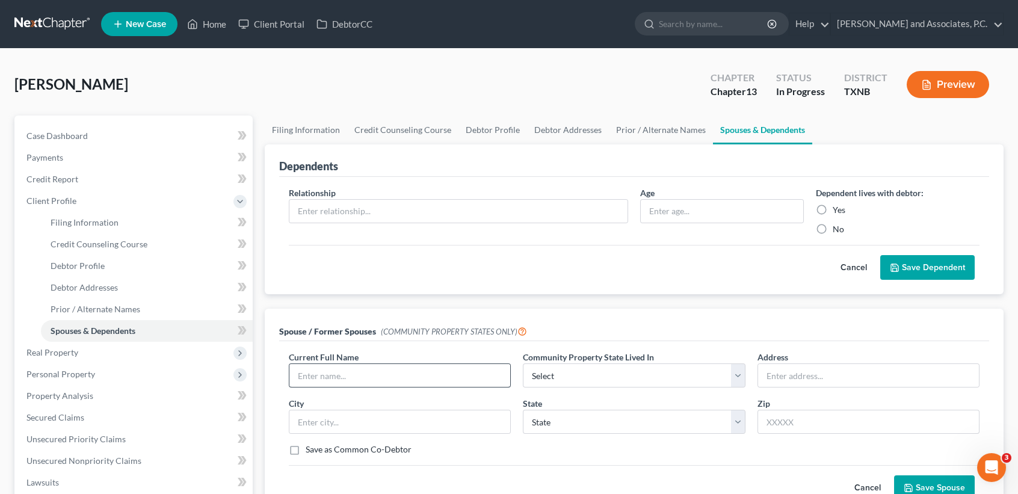
drag, startPoint x: 338, startPoint y: 361, endPoint x: 353, endPoint y: 371, distance: 18.7
click at [345, 368] on div "Current Full Name *" at bounding box center [400, 369] width 234 height 37
click at [358, 372] on input "text" at bounding box center [400, 375] width 221 height 23
click at [648, 297] on div "Dependents Relationship * Age Dependent lives with debtor: Yes No Cancel Save D…" at bounding box center [634, 329] width 751 height 371
click at [463, 382] on input "text" at bounding box center [400, 375] width 221 height 23
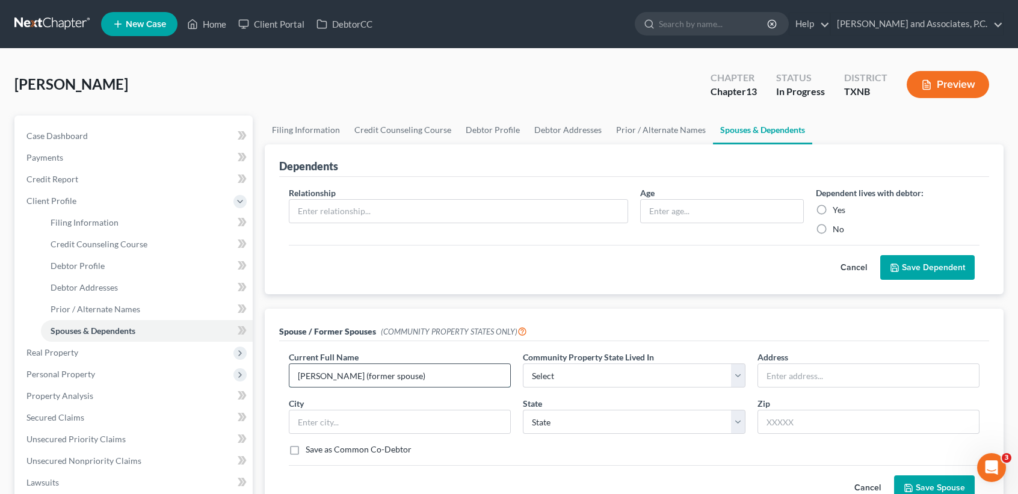
type input "Dean Winstel (former spouse)"
select select "8"
type input "2811 Lambeth Way"
type input "76309"
type input "Wichita Falls"
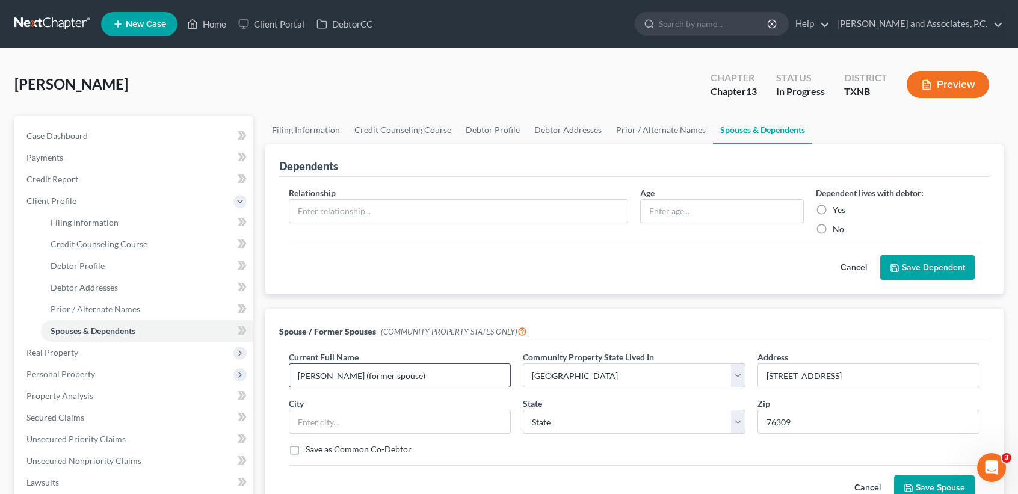
select select "45"
click at [361, 454] on div "Current Full Name * Dean Winstel (former spouse) Community Property State Lived…" at bounding box center [634, 408] width 703 height 114
click at [366, 448] on label "Save as Common Co-Debtor" at bounding box center [359, 450] width 106 height 12
click at [318, 448] on input "Save as Common Co-Debtor" at bounding box center [315, 448] width 8 height 8
checkbox input "true"
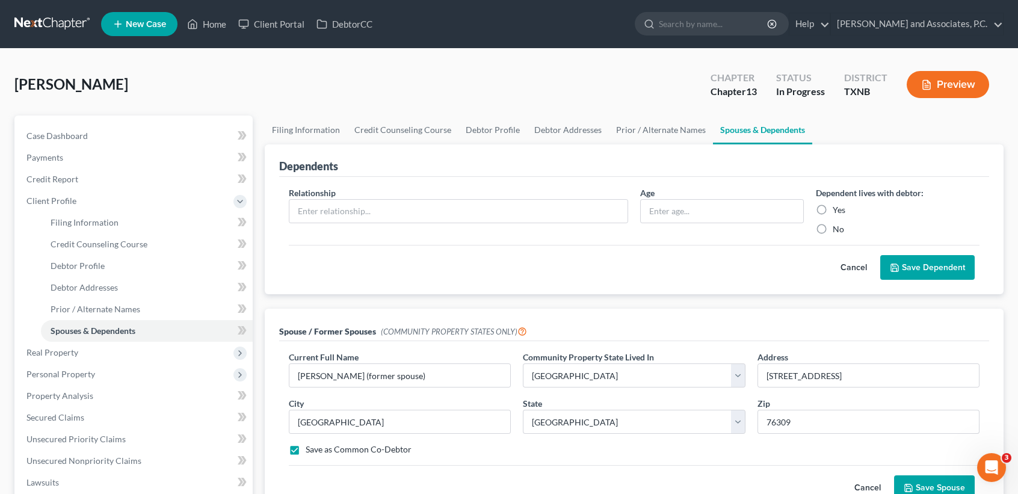
click at [921, 482] on button "Save Spouse" at bounding box center [934, 488] width 81 height 25
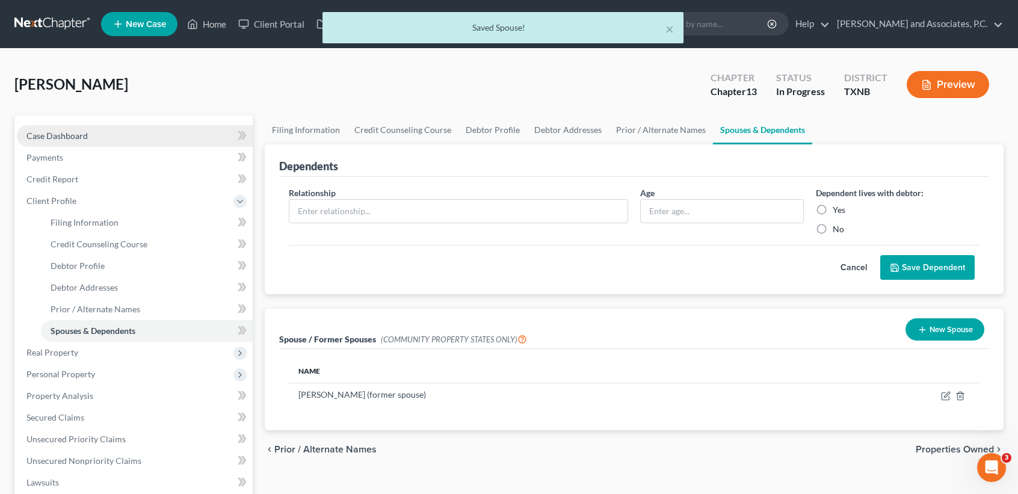
click at [85, 144] on link "Case Dashboard" at bounding box center [135, 136] width 236 height 22
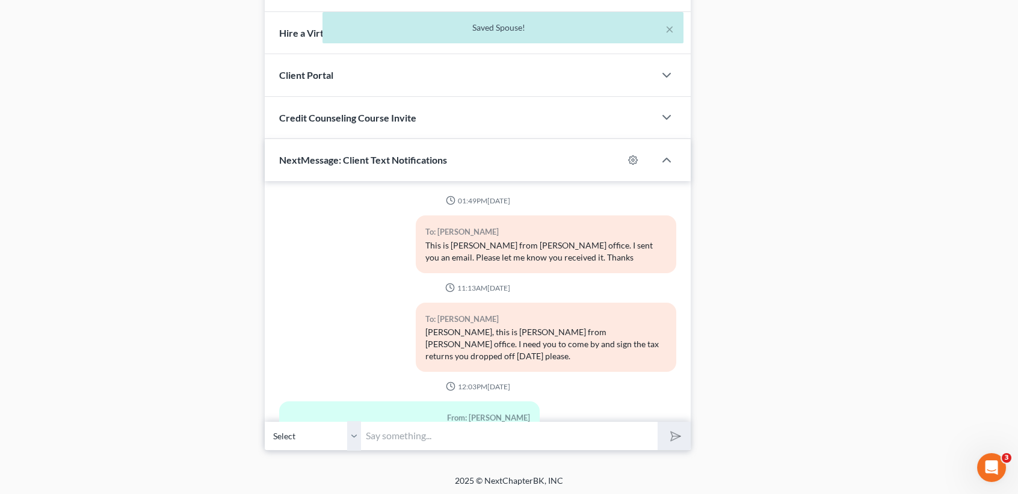
scroll to position [7242, 0]
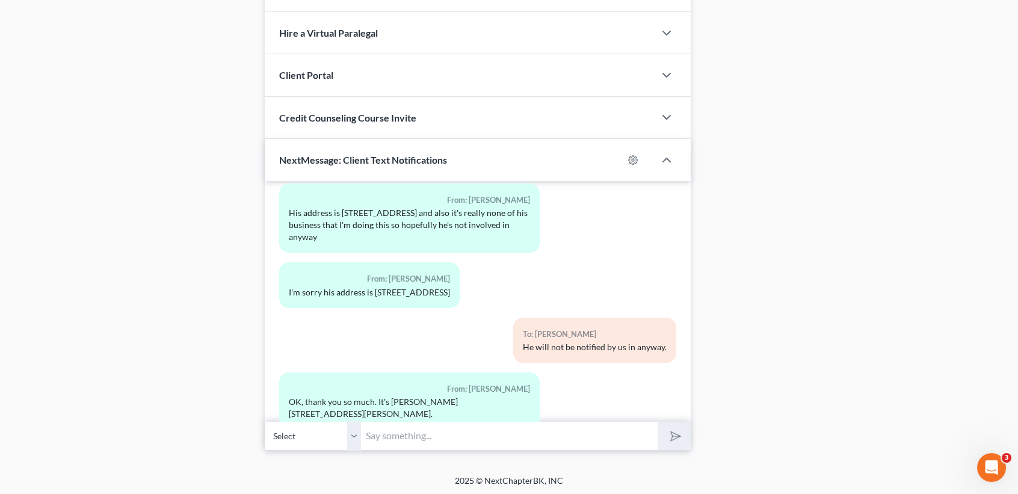
click at [529, 447] on input "text" at bounding box center [509, 435] width 297 height 29
type input "Thanks for all your help!"
click at [658, 422] on button "submit" at bounding box center [674, 436] width 33 height 28
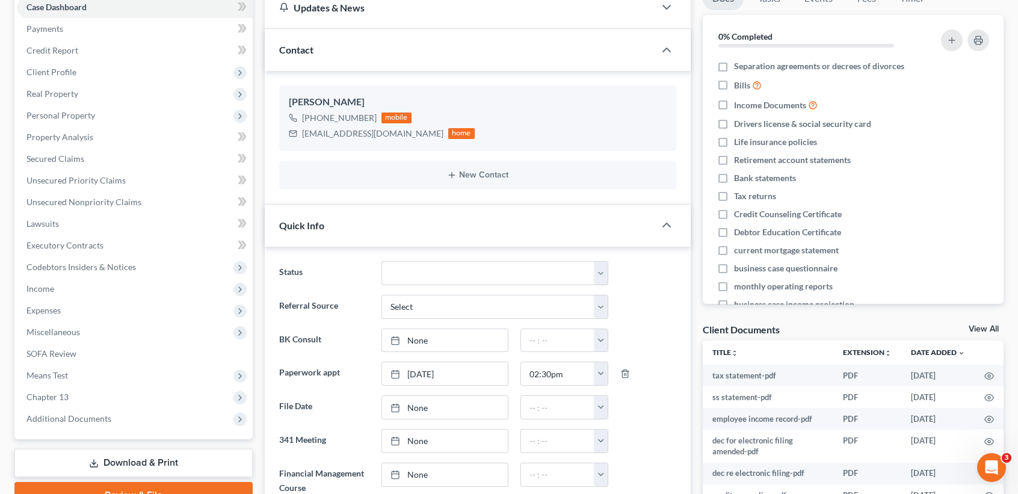
scroll to position [321, 0]
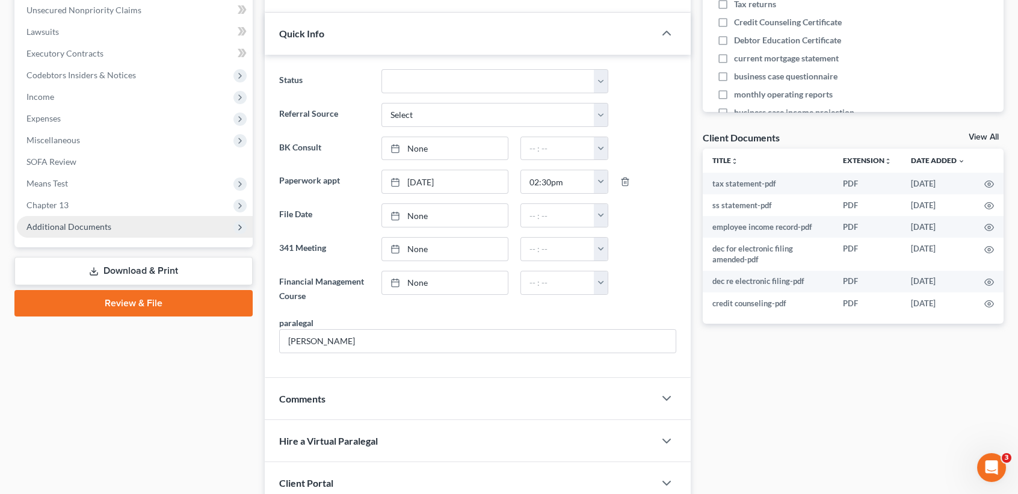
click at [81, 222] on span "Additional Documents" at bounding box center [68, 227] width 85 height 10
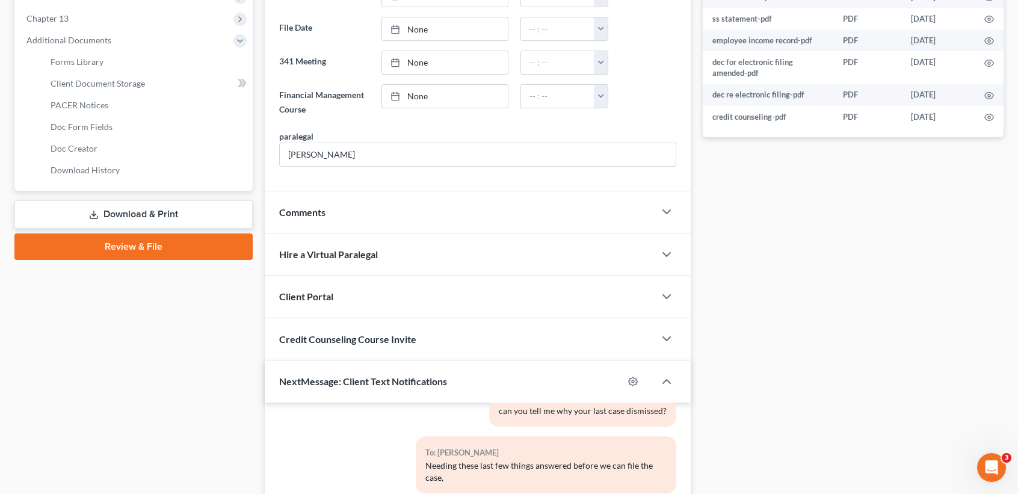
scroll to position [327, 0]
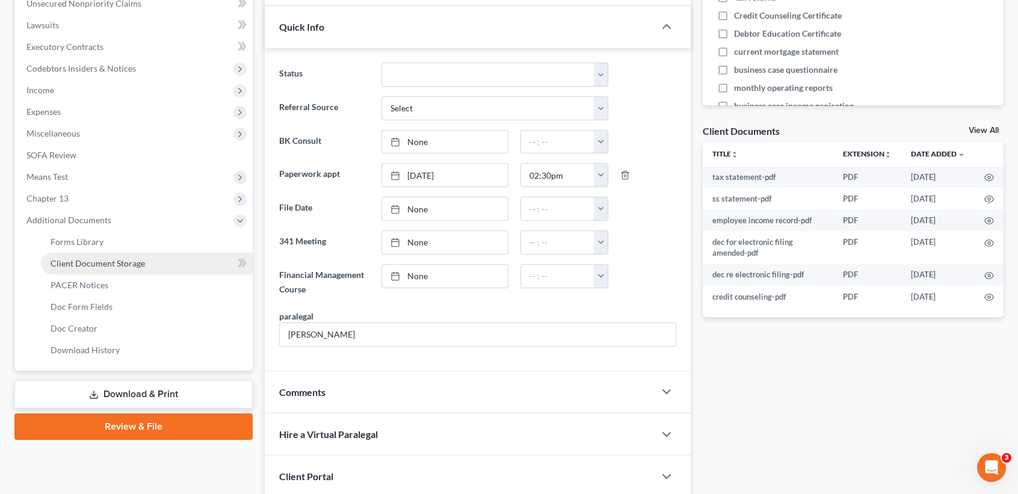
click at [87, 273] on link "Client Document Storage" at bounding box center [147, 264] width 212 height 22
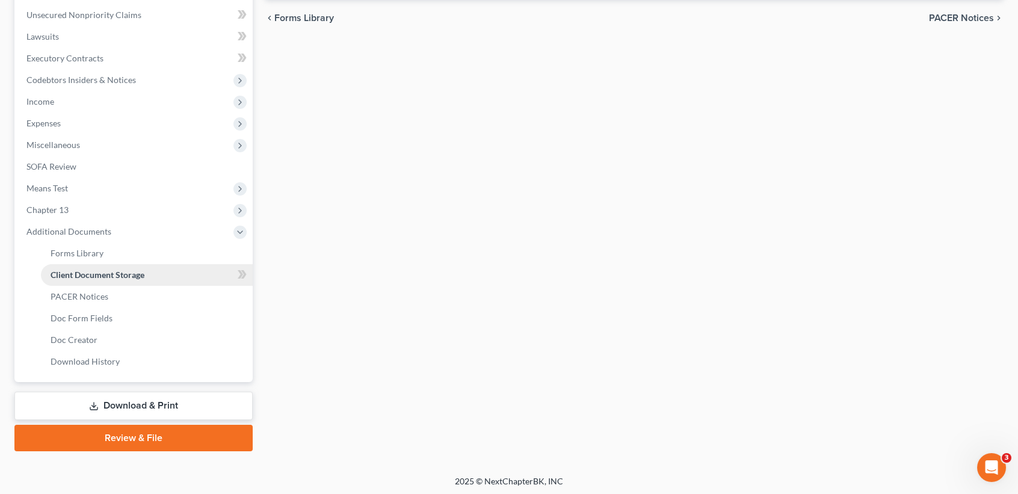
select select "6"
select select "19"
select select "22"
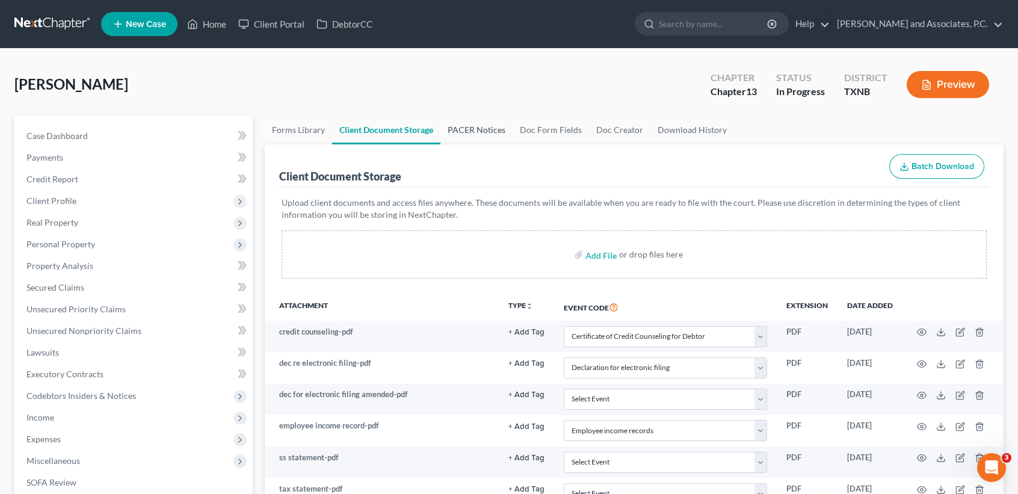
click at [476, 125] on link "PACER Notices" at bounding box center [477, 130] width 72 height 29
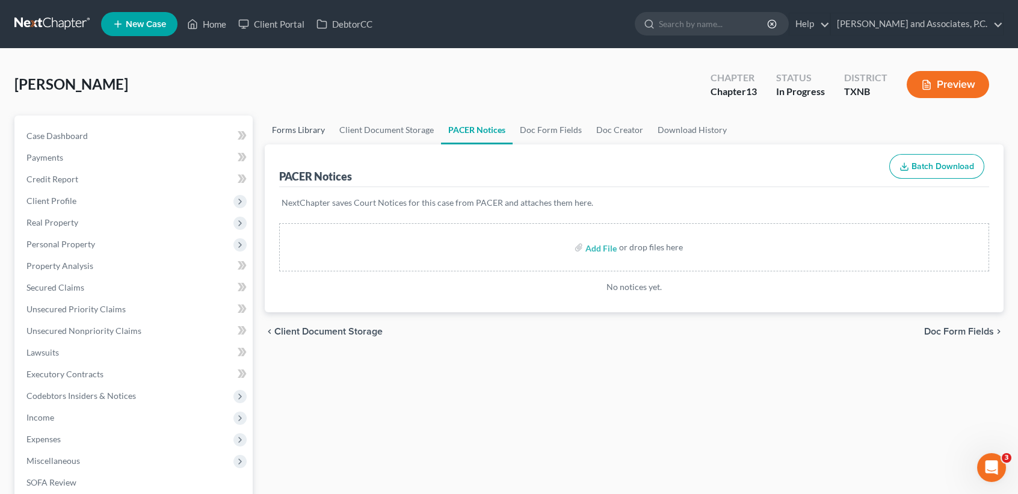
click at [286, 133] on link "Forms Library" at bounding box center [298, 130] width 67 height 29
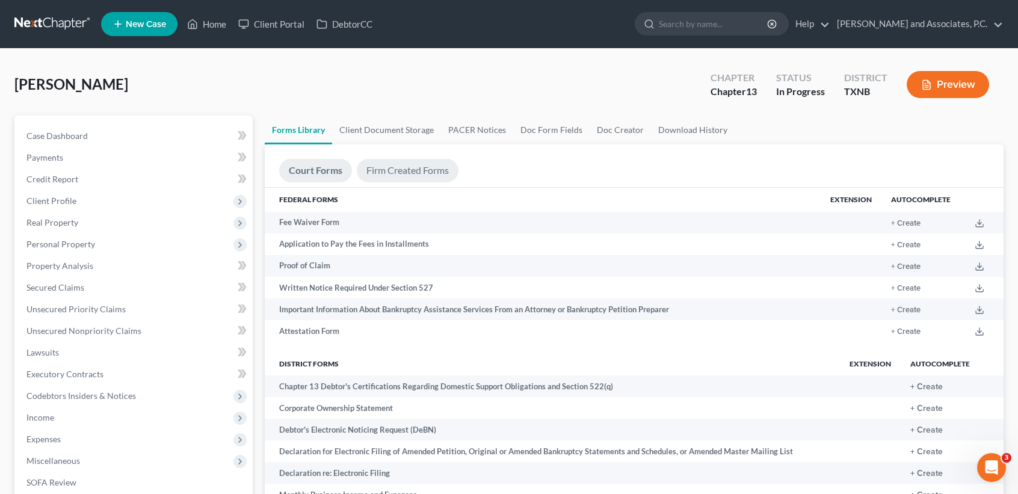
click at [406, 173] on link "Firm Created Forms" at bounding box center [408, 170] width 102 height 23
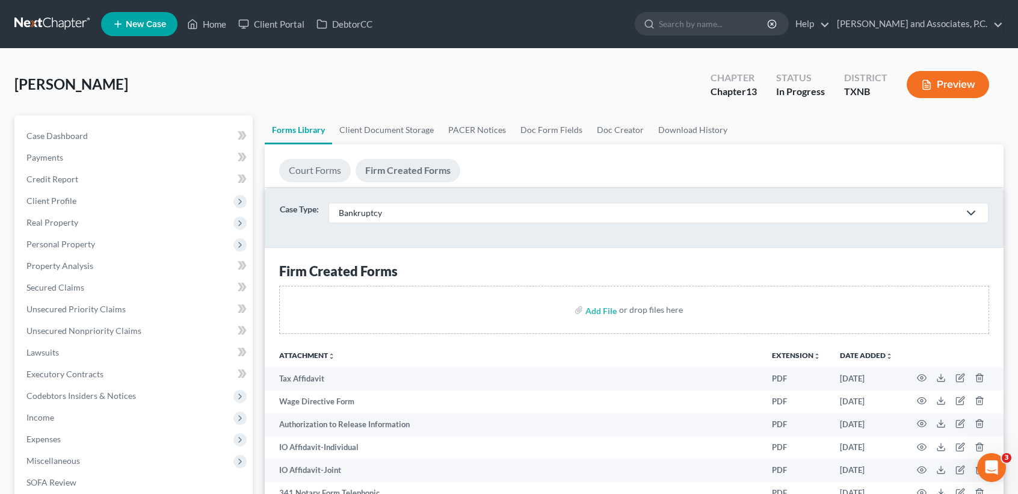
click at [324, 166] on link "Court Forms" at bounding box center [315, 170] width 72 height 23
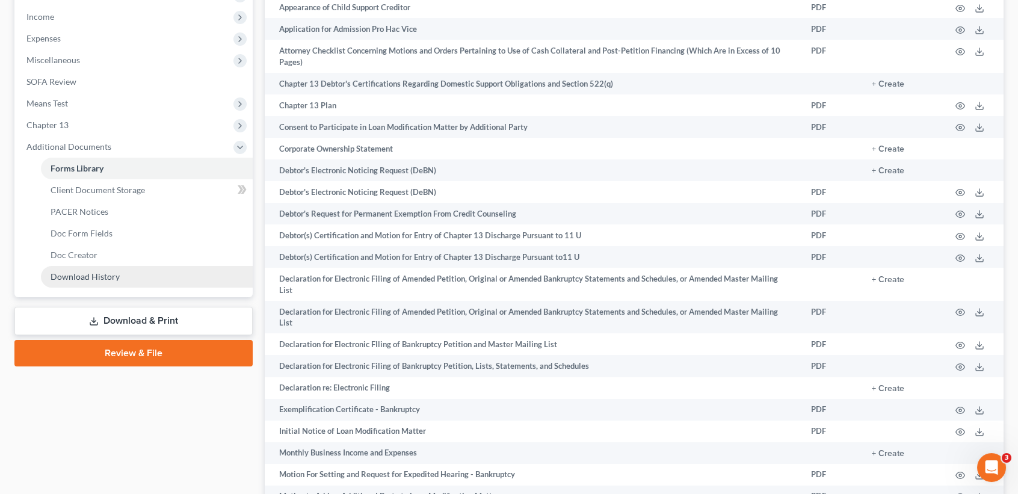
click at [79, 276] on span "Download History" at bounding box center [85, 276] width 69 height 10
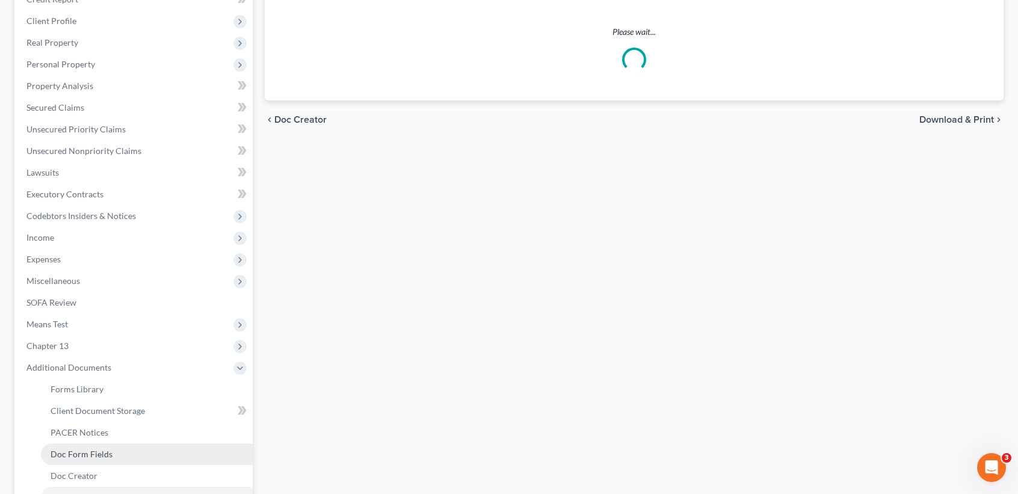
scroll to position [317, 0]
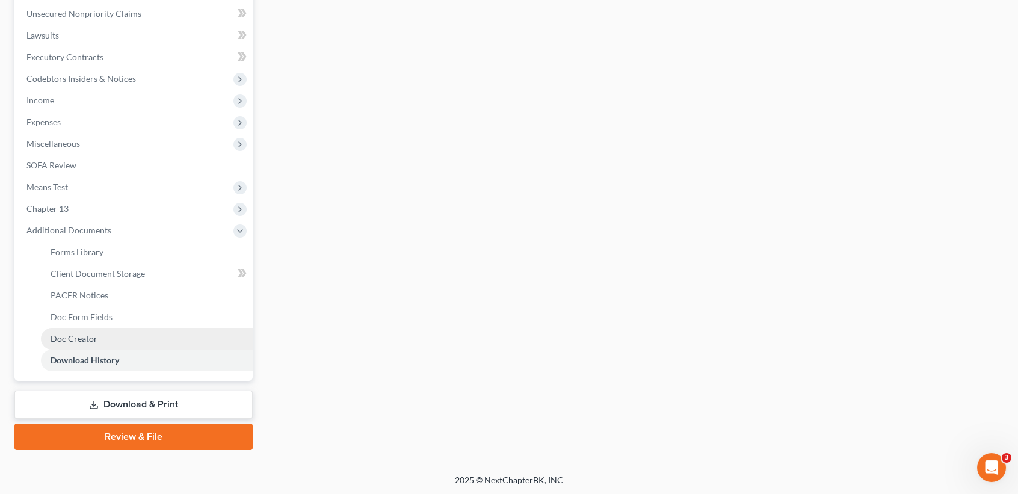
click at [99, 336] on link "Doc Creator" at bounding box center [147, 339] width 212 height 22
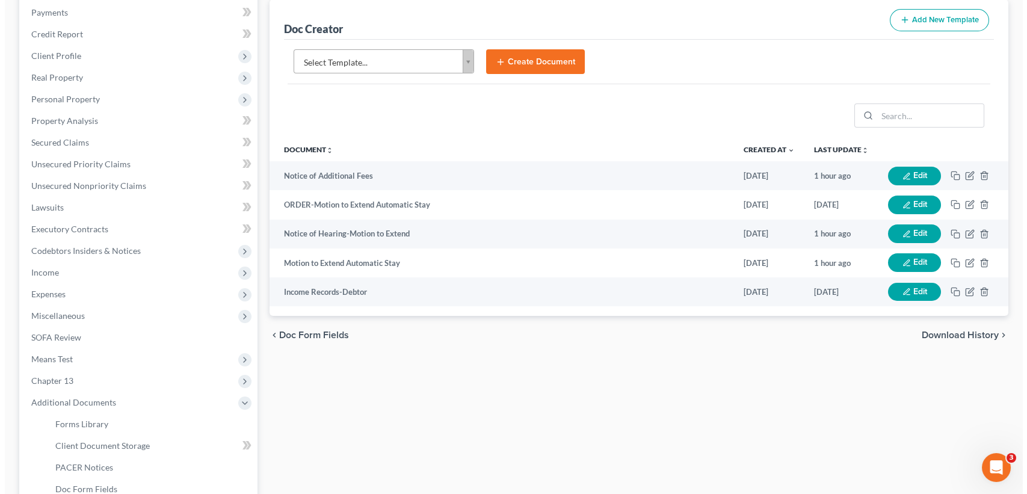
scroll to position [160, 0]
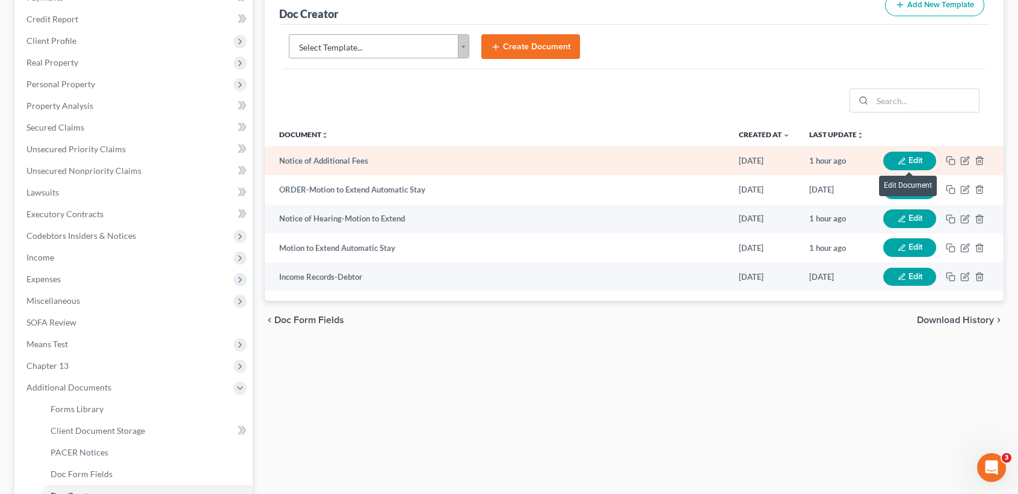
click at [920, 156] on button "Edit" at bounding box center [910, 161] width 53 height 19
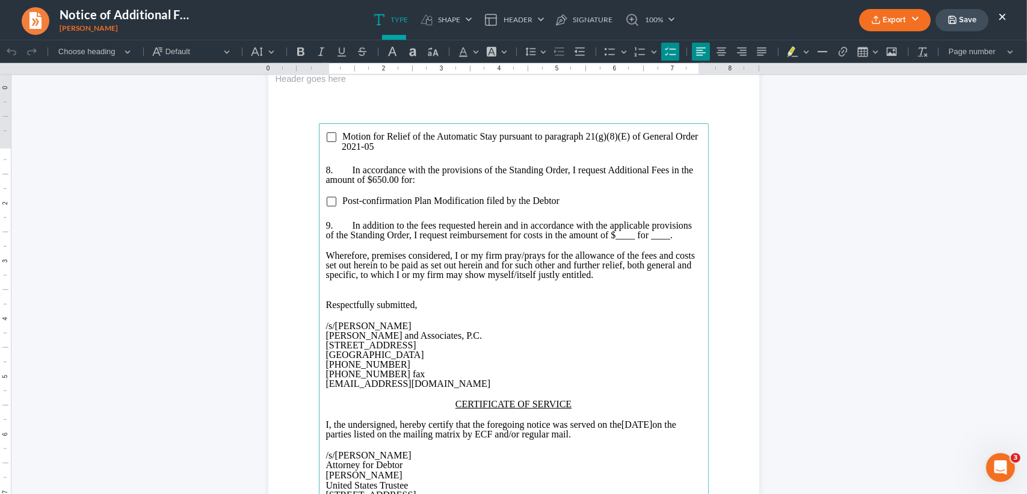
scroll to position [1284, 0]
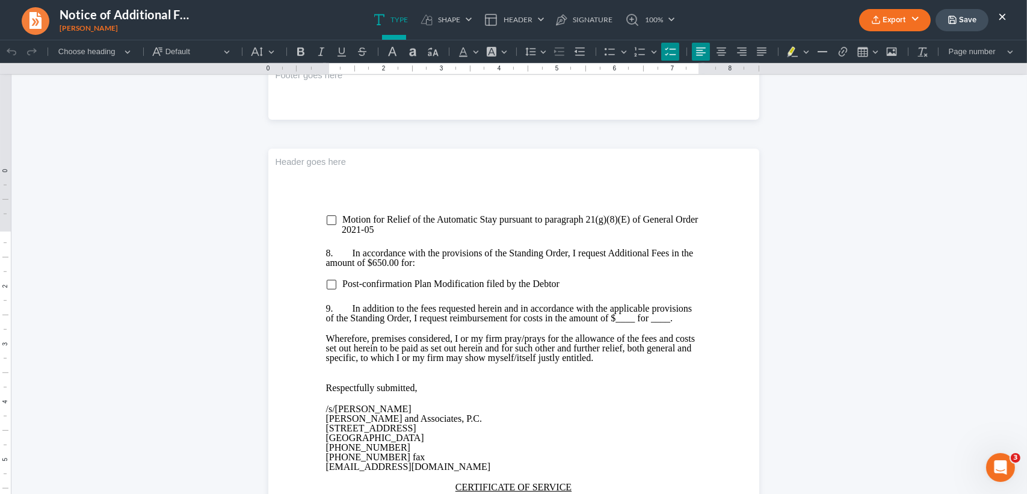
click at [1003, 14] on button "×" at bounding box center [1003, 16] width 8 height 14
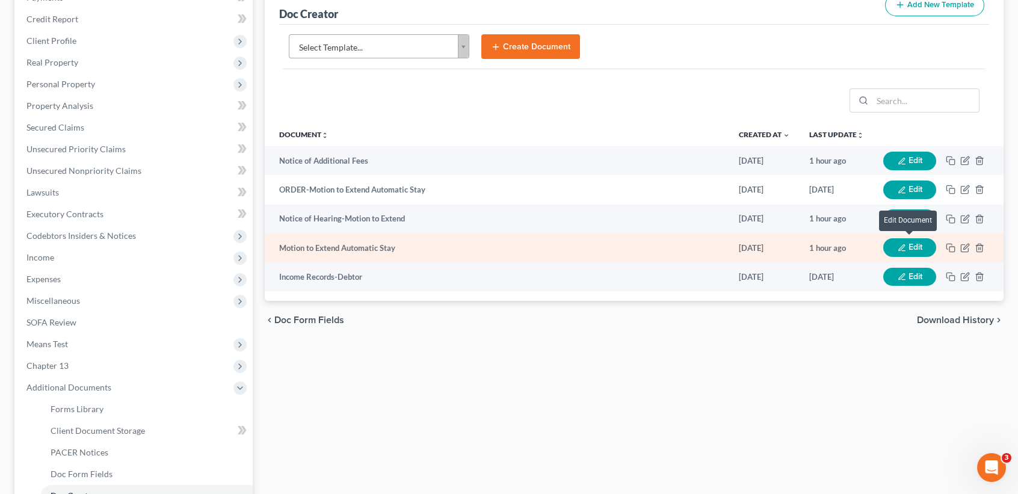
click at [920, 245] on button "Edit" at bounding box center [910, 247] width 53 height 19
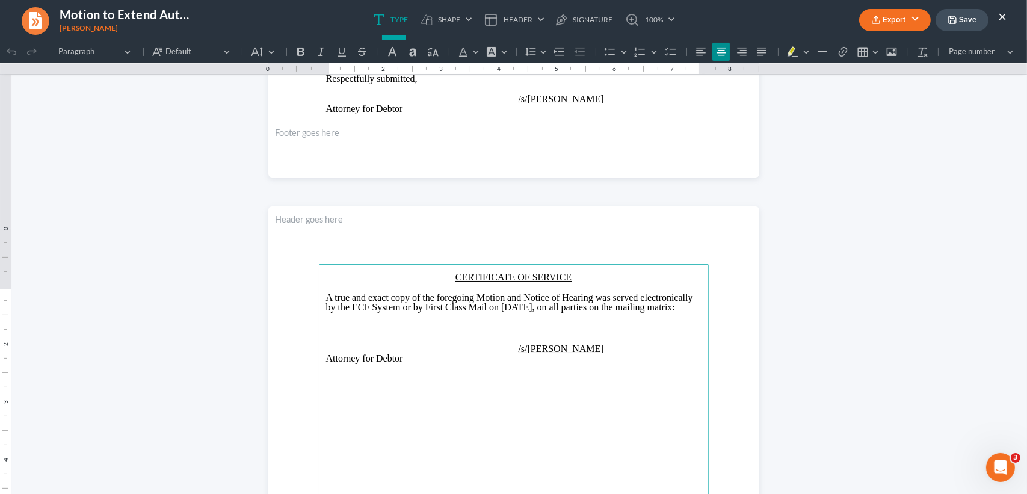
scroll to position [321, 0]
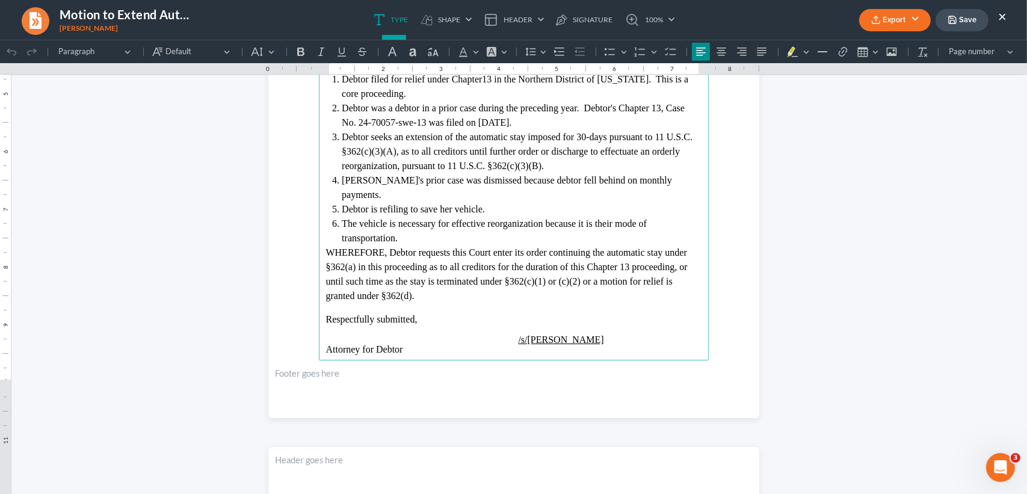
drag, startPoint x: 668, startPoint y: 200, endPoint x: 700, endPoint y: 211, distance: 34.1
click at [669, 200] on li "Debtor's prior case was dismissed because debtor fell behind on monthly payment…" at bounding box center [521, 187] width 359 height 29
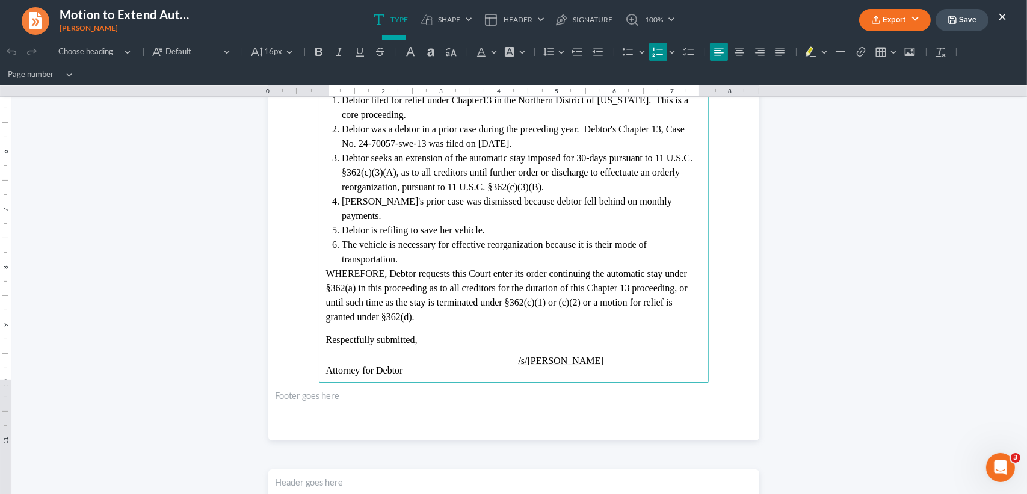
scroll to position [318, 0]
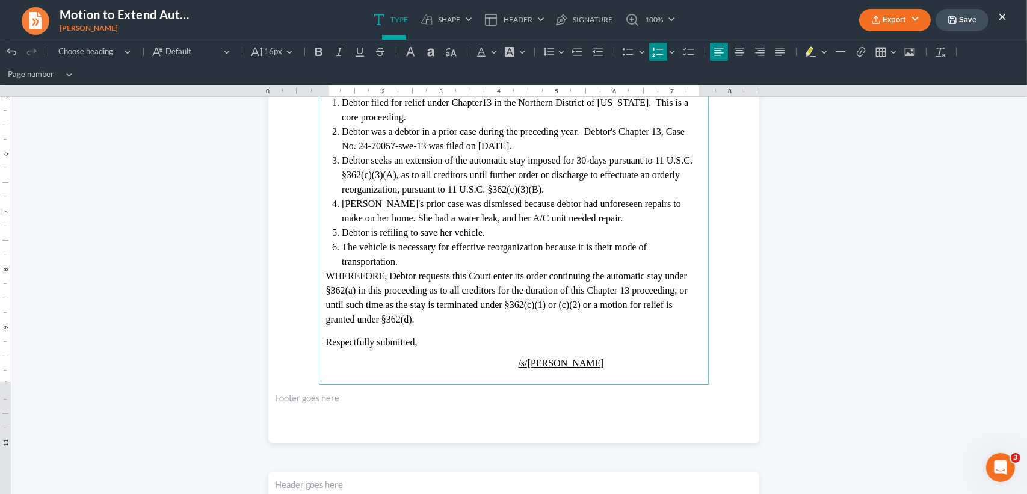
click at [969, 25] on button "Save" at bounding box center [962, 20] width 53 height 22
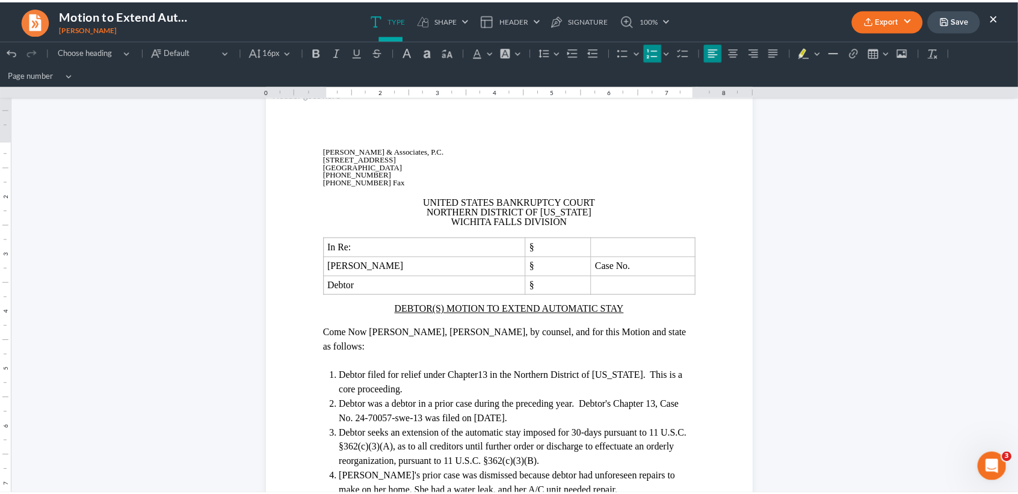
scroll to position [0, 0]
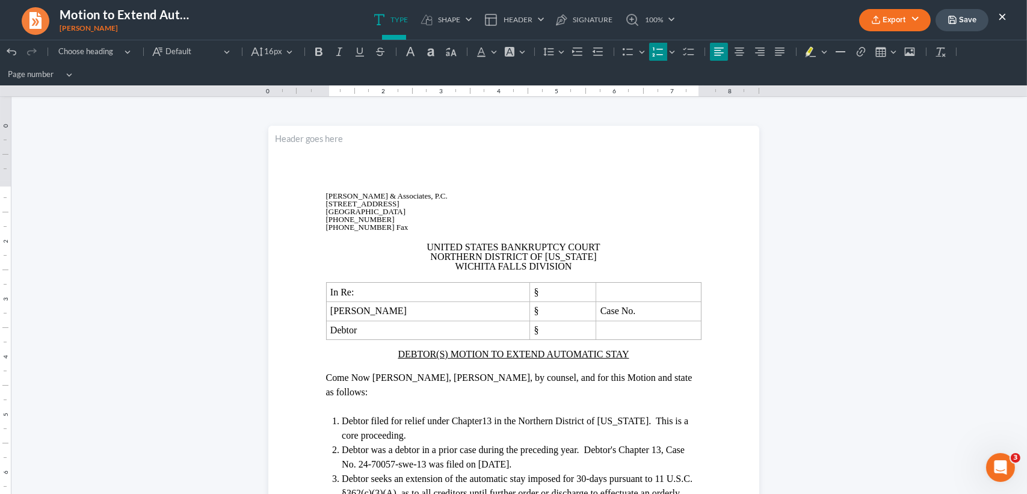
click at [975, 17] on button "Save" at bounding box center [962, 20] width 53 height 22
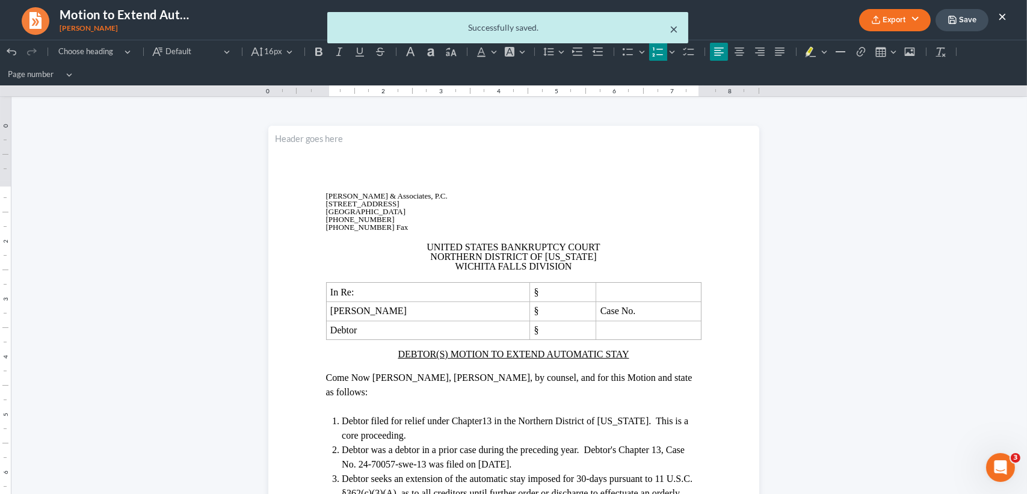
drag, startPoint x: 671, startPoint y: 29, endPoint x: 726, endPoint y: 36, distance: 55.2
click at [672, 29] on button "×" at bounding box center [675, 29] width 8 height 14
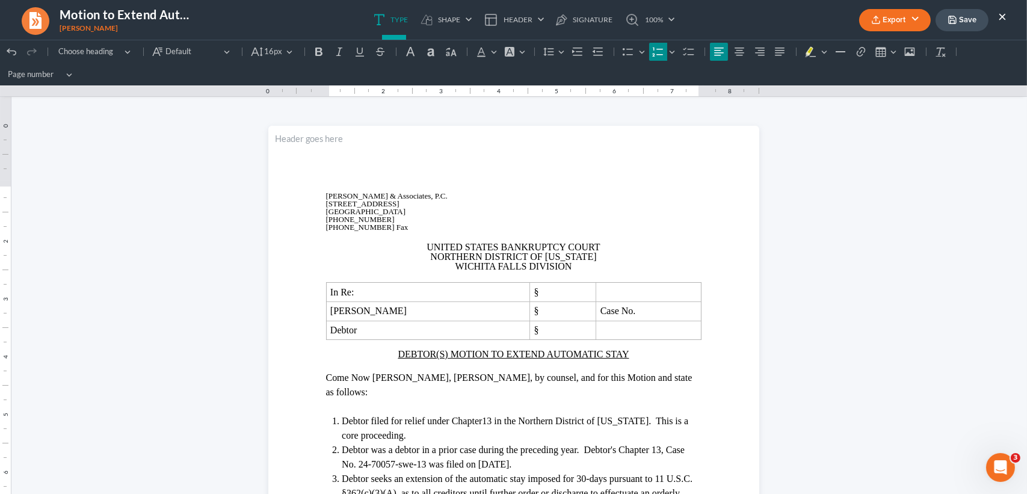
click at [1004, 12] on button "×" at bounding box center [1003, 16] width 8 height 14
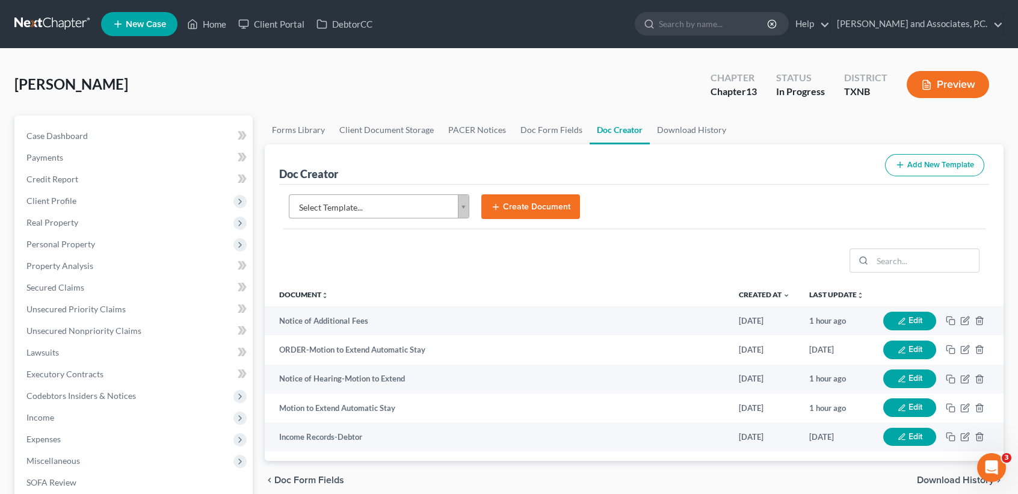
drag, startPoint x: 47, startPoint y: 115, endPoint x: 43, endPoint y: 123, distance: 8.6
click at [47, 116] on div "Case Dashboard Payments Invoices Payments Payments Credit Report Client Profile…" at bounding box center [133, 407] width 238 height 583
click at [38, 133] on span "Case Dashboard" at bounding box center [56, 136] width 61 height 10
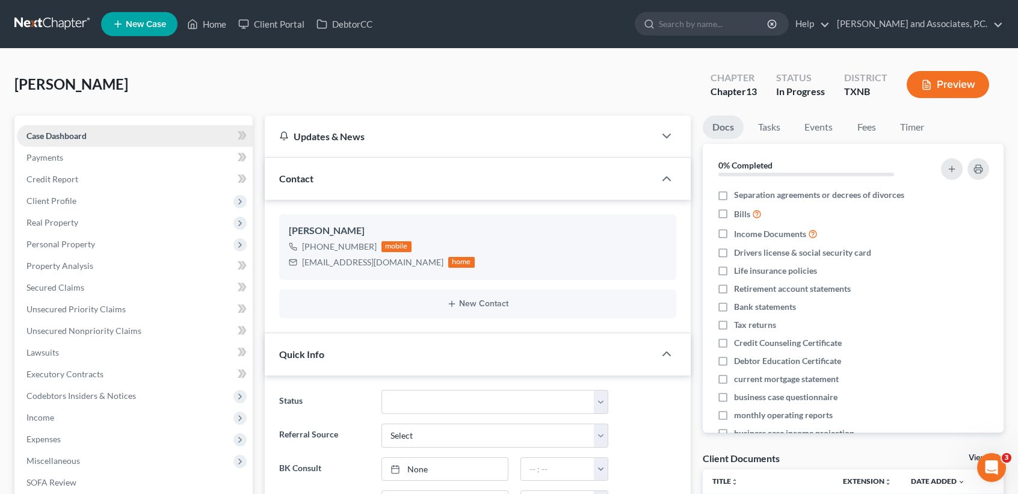
scroll to position [7297, 0]
click at [64, 241] on span "Personal Property" at bounding box center [60, 244] width 69 height 10
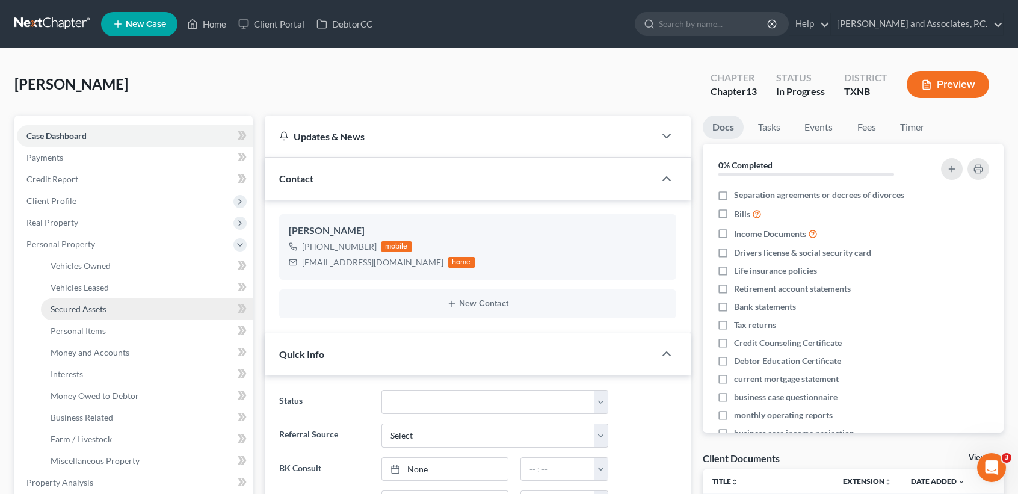
click at [99, 308] on span "Secured Assets" at bounding box center [79, 309] width 56 height 10
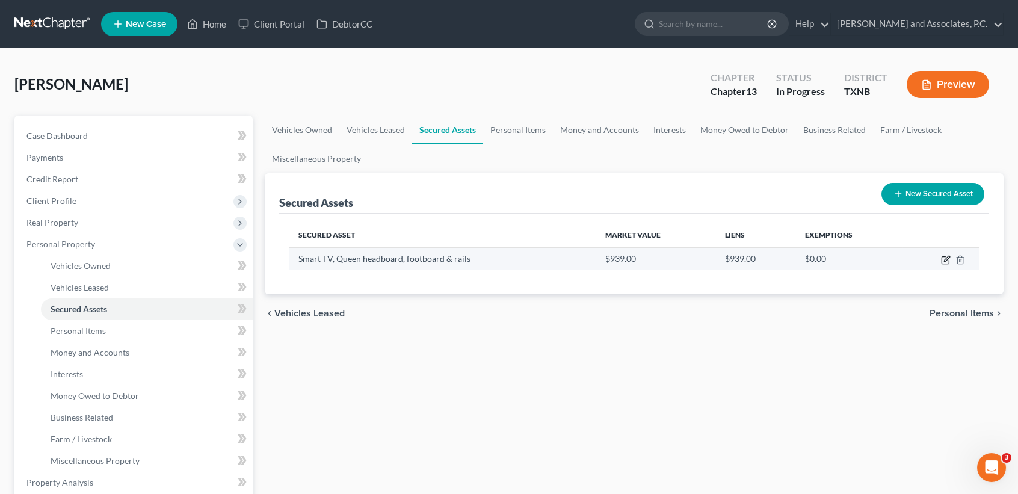
click at [949, 259] on icon "button" at bounding box center [946, 260] width 10 height 10
select select "electronics"
select select "4"
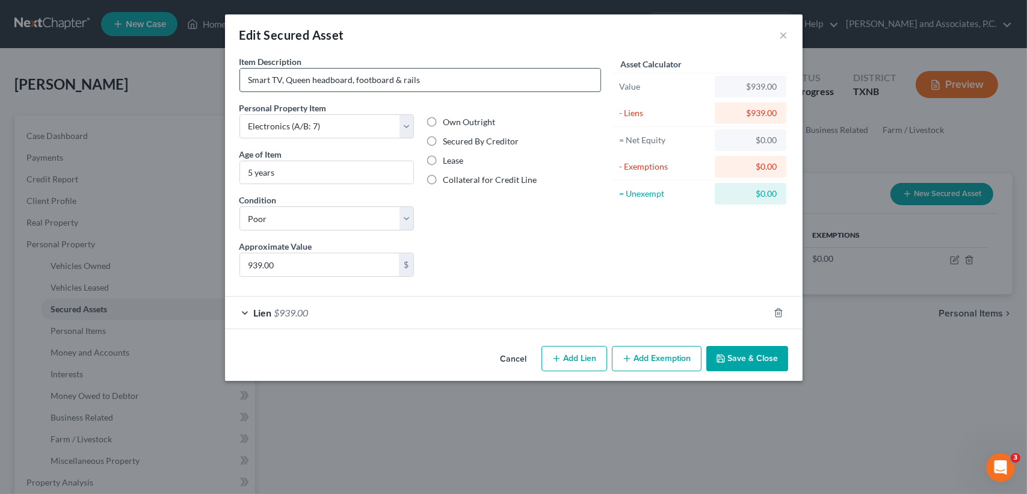
click at [467, 85] on input "Smart TV, Queen headboard, footboard & rails" at bounding box center [420, 80] width 361 height 23
click at [749, 359] on button "Save & Close" at bounding box center [748, 358] width 82 height 25
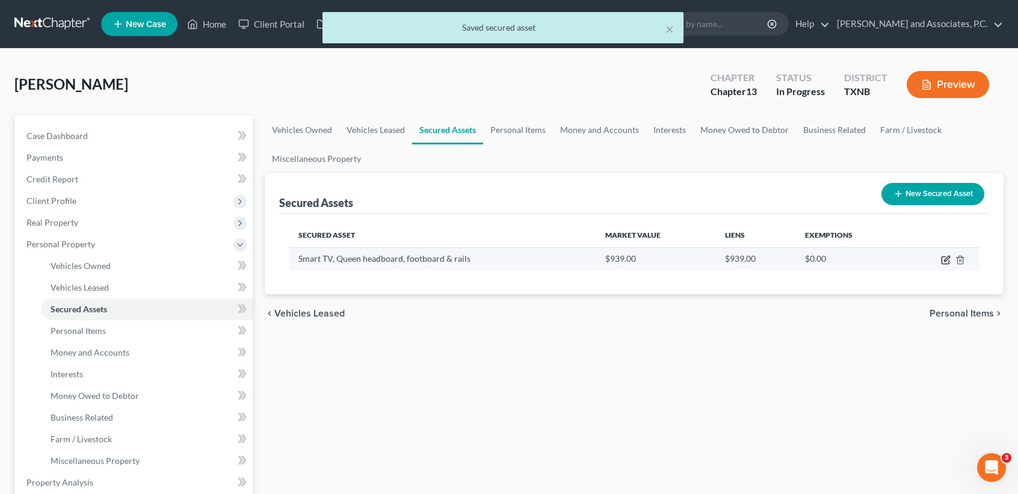
click at [947, 258] on icon "button" at bounding box center [946, 260] width 10 height 10
select select "electronics"
select select "4"
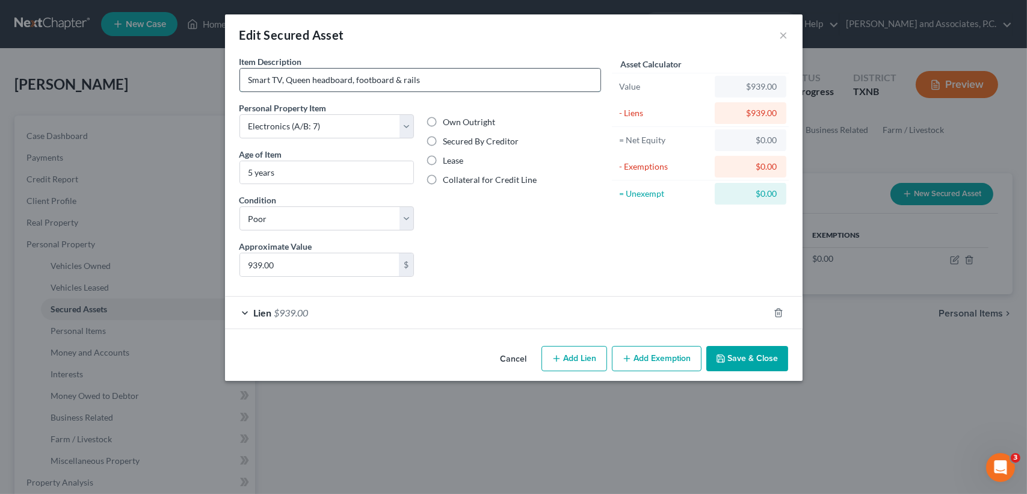
click at [519, 69] on input "Smart TV, Queen headboard, footboard & rails" at bounding box center [420, 80] width 361 height 23
click at [283, 76] on input "Smart TV, Queen headboard, footboard & rails" at bounding box center [420, 80] width 361 height 23
type input "Smart TV, TV console, Queen headboard, footboard & rails"
click at [725, 356] on button "Save & Close" at bounding box center [748, 358] width 82 height 25
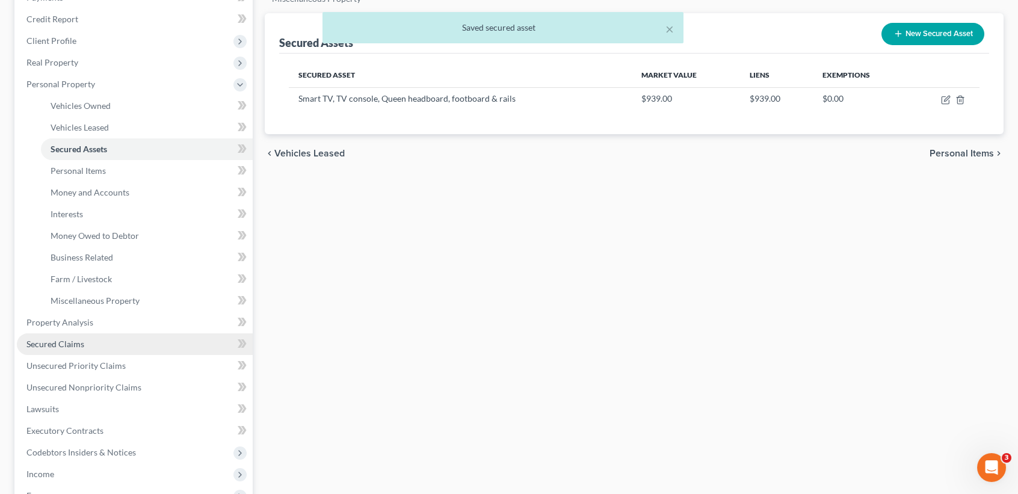
click at [92, 347] on link "Secured Claims" at bounding box center [135, 344] width 236 height 22
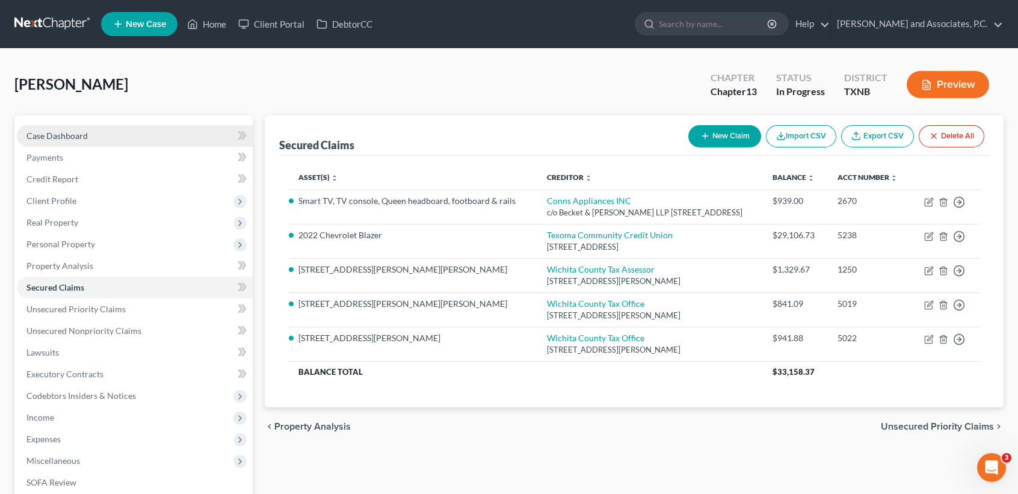
click at [63, 145] on link "Case Dashboard" at bounding box center [135, 136] width 236 height 22
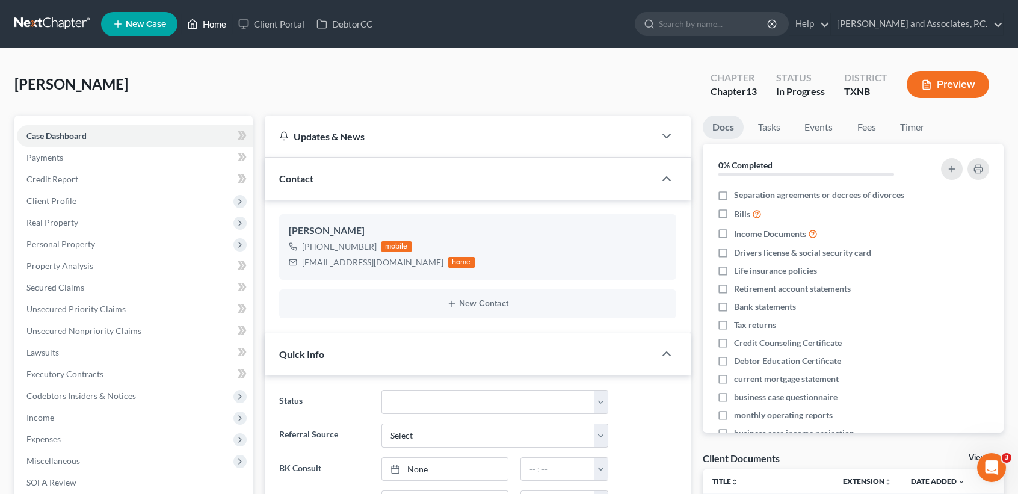
click at [217, 22] on link "Home" at bounding box center [206, 24] width 51 height 22
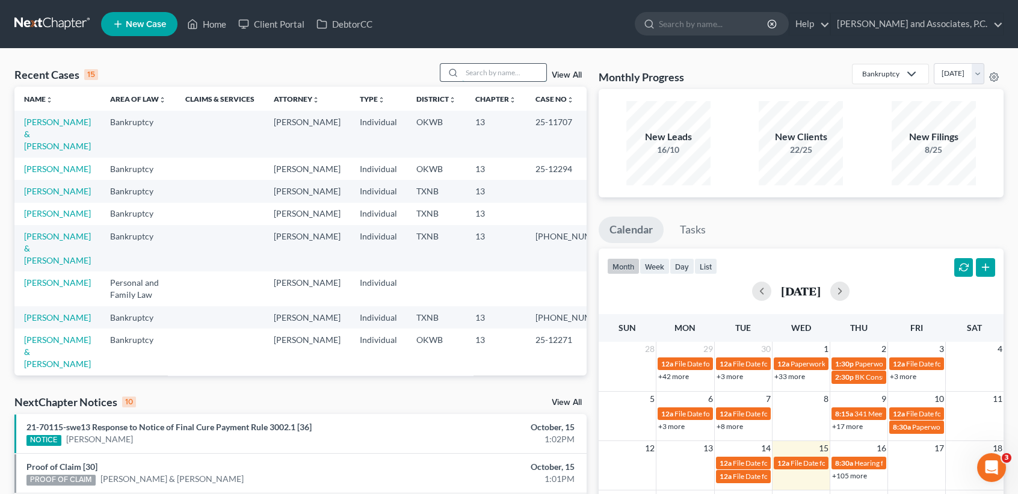
click at [545, 74] on input "search" at bounding box center [504, 72] width 84 height 17
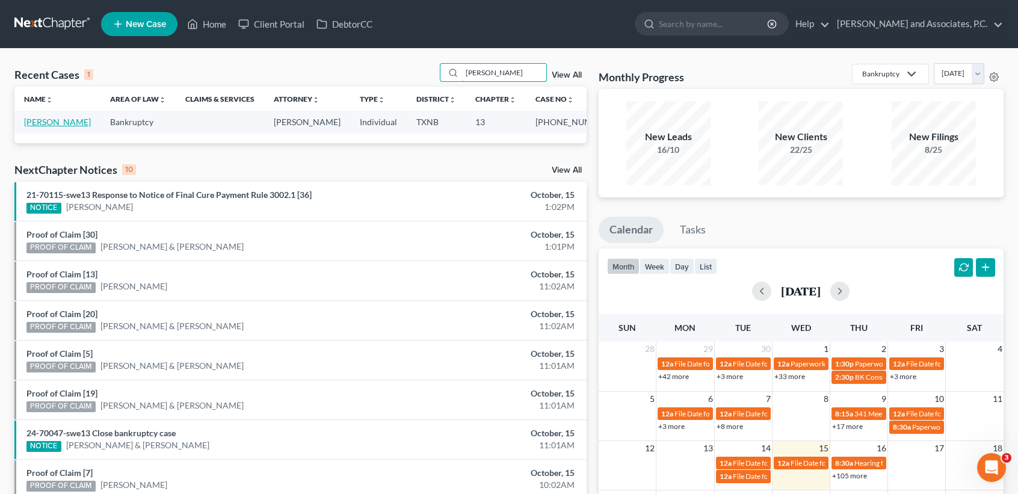
type input "carson"
click at [63, 122] on link "Carson, Tari" at bounding box center [57, 122] width 67 height 10
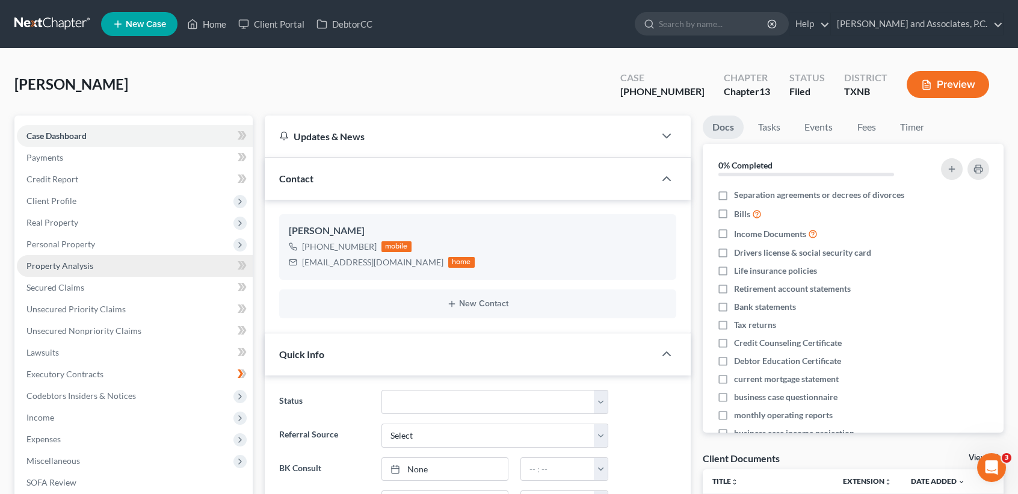
scroll to position [7724, 0]
